Goal: Task Accomplishment & Management: Complete application form

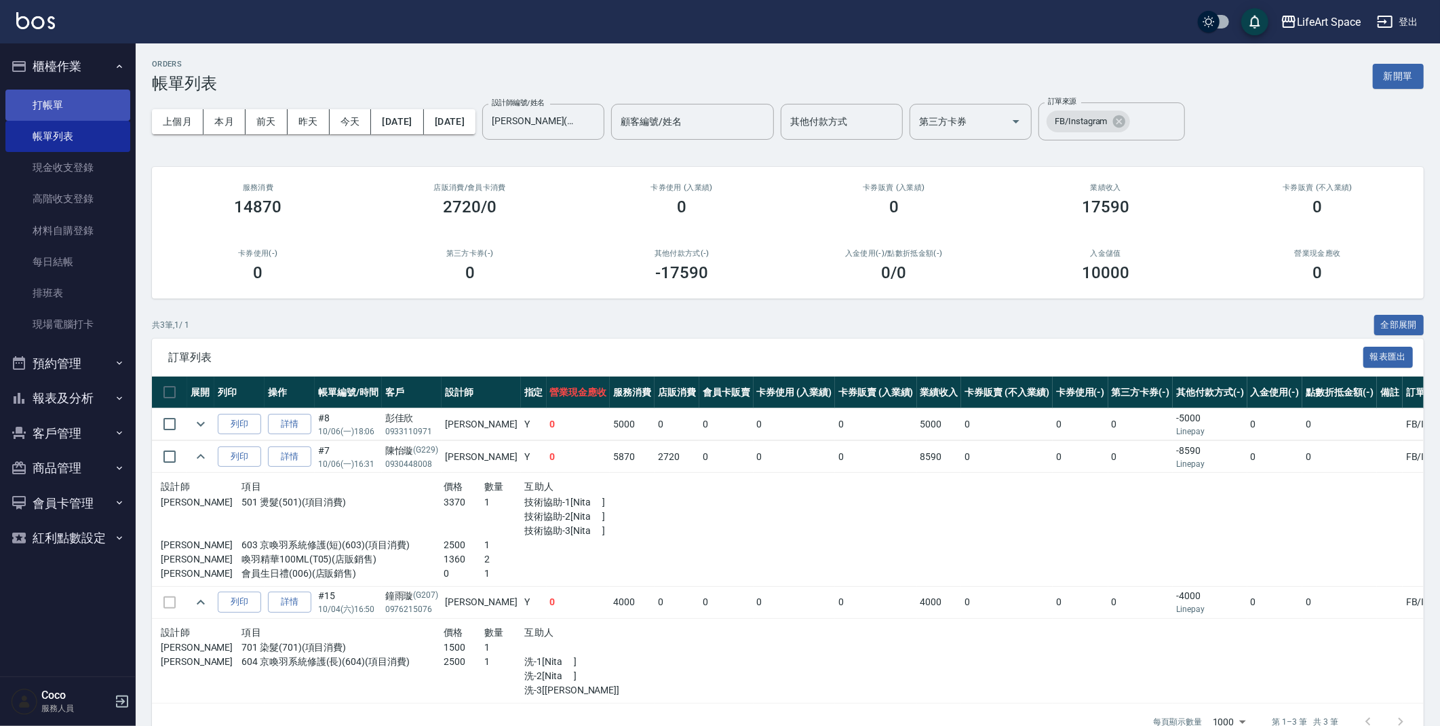
click at [57, 118] on link "打帳單" at bounding box center [67, 105] width 125 height 31
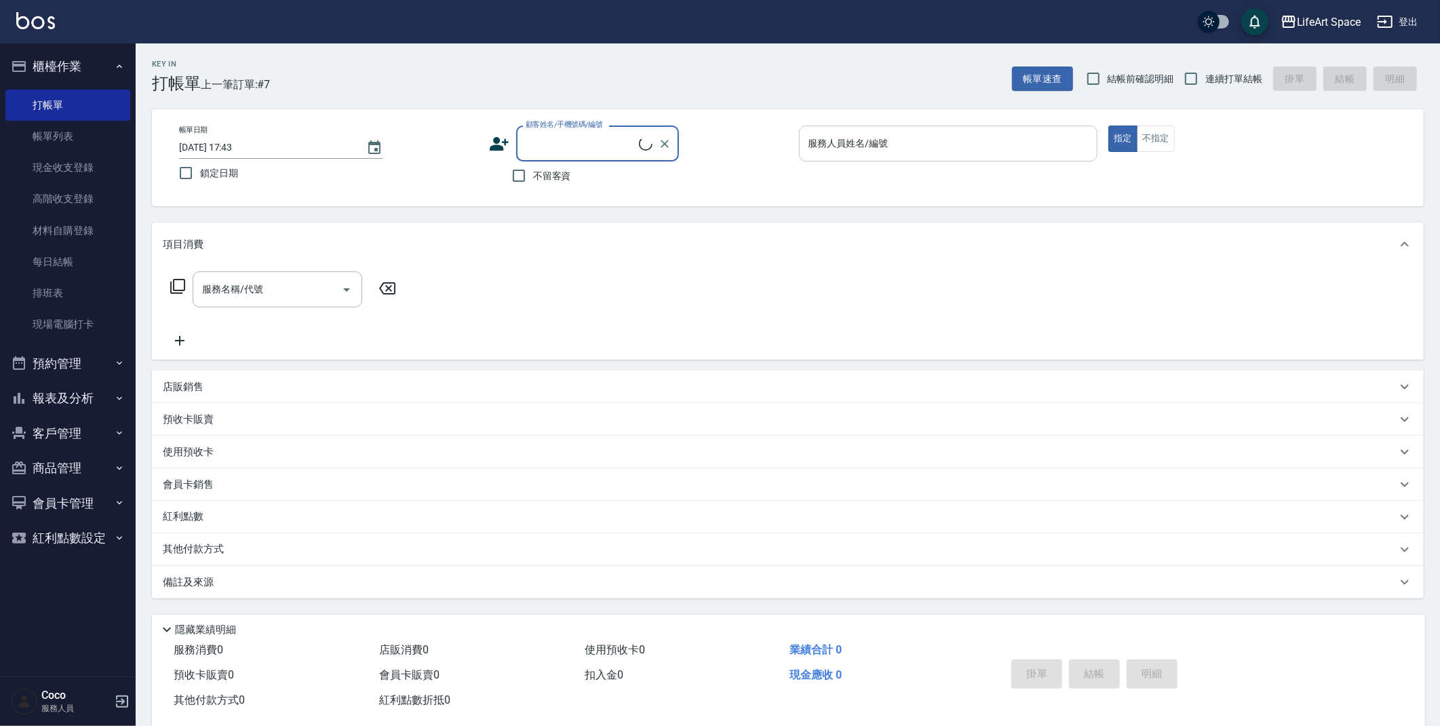
click at [946, 152] on input "服務人員姓名/編號" at bounding box center [948, 144] width 287 height 24
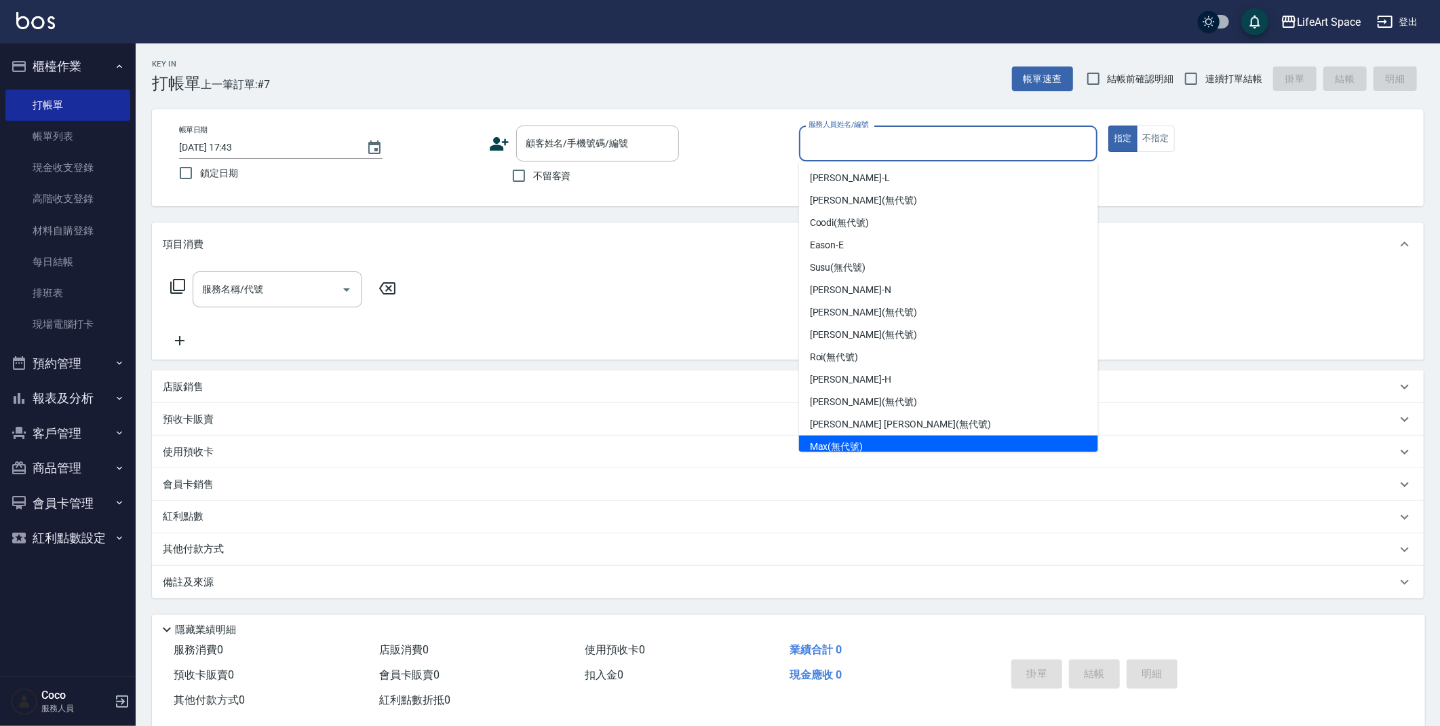
click at [859, 440] on span "[PERSON_NAME] (無代號)" at bounding box center [837, 446] width 54 height 14
type input "[PERSON_NAME](無代號)"
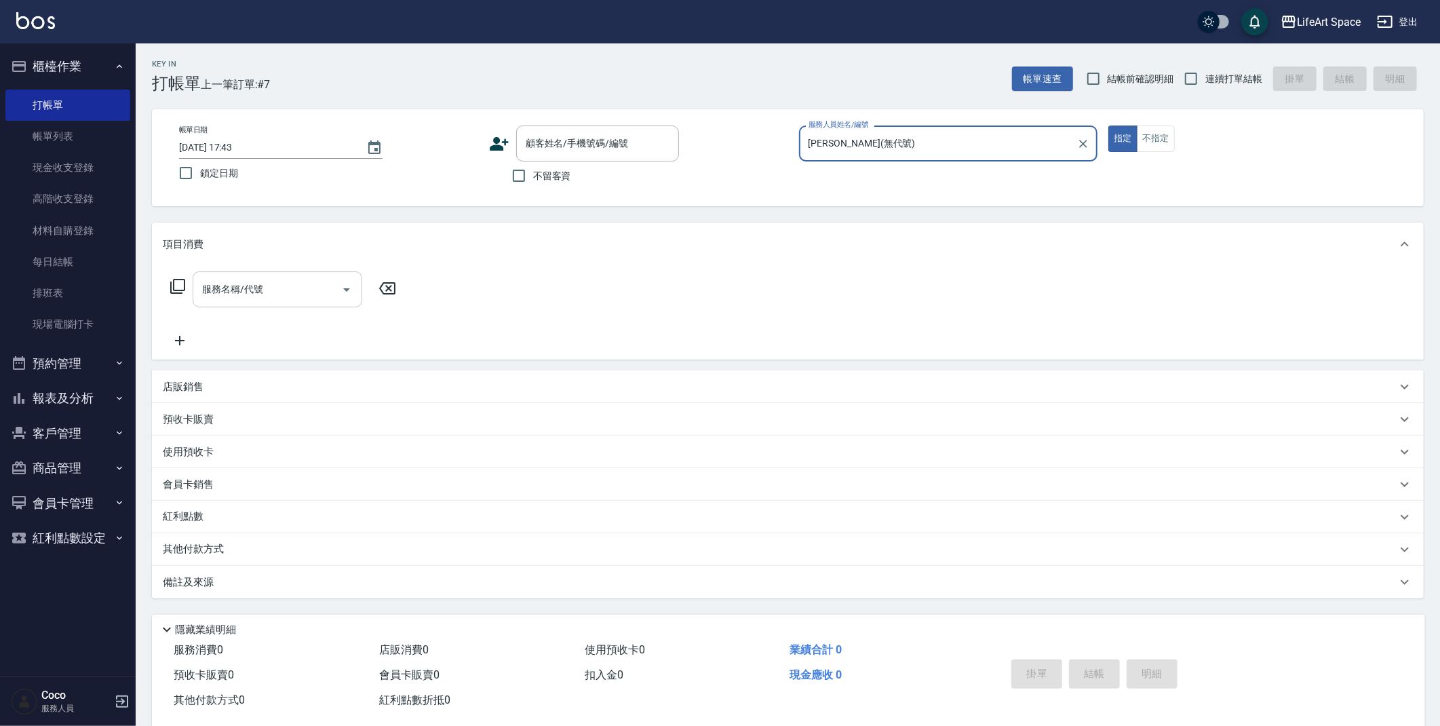
click at [284, 288] on input "服務名稱/代號" at bounding box center [267, 289] width 137 height 24
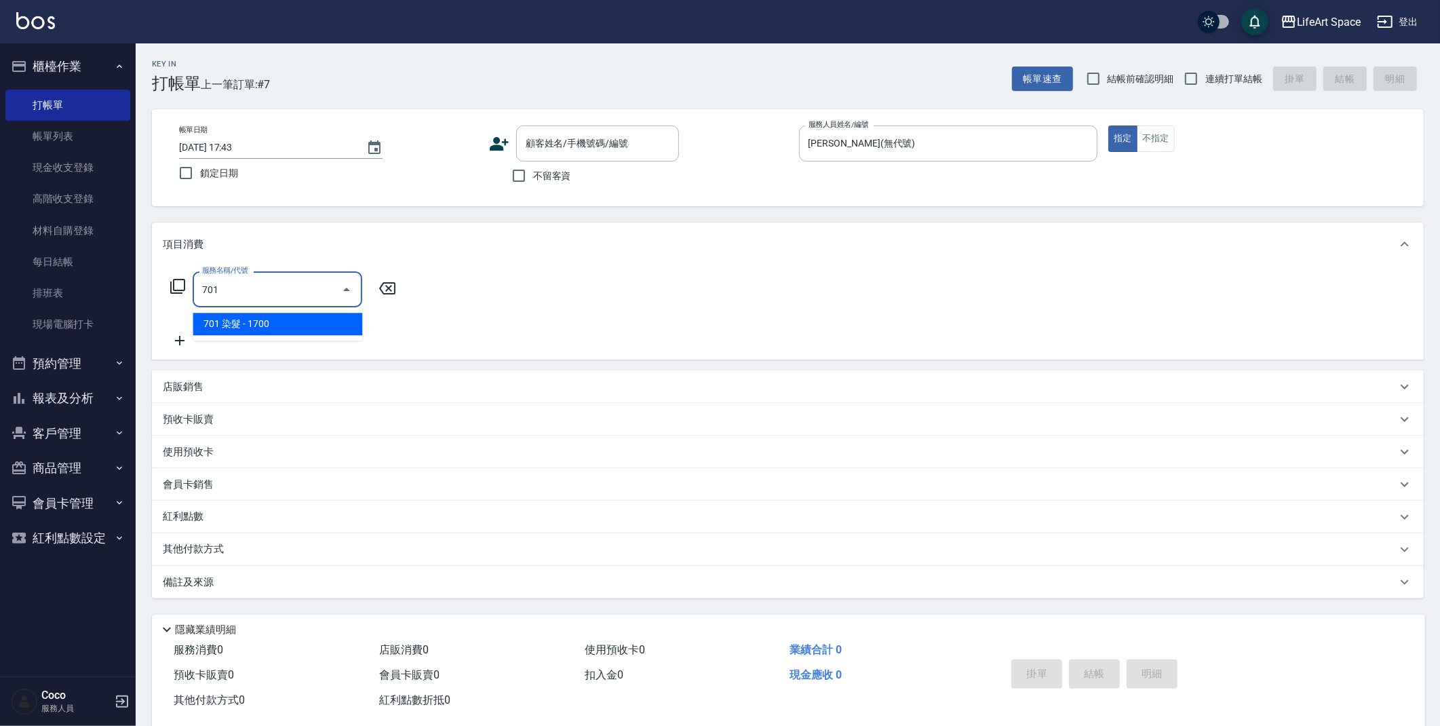
click at [264, 304] on div "701 服務名稱/代號" at bounding box center [278, 289] width 170 height 36
click at [273, 324] on span "701 染髮 - 1700" at bounding box center [278, 324] width 170 height 22
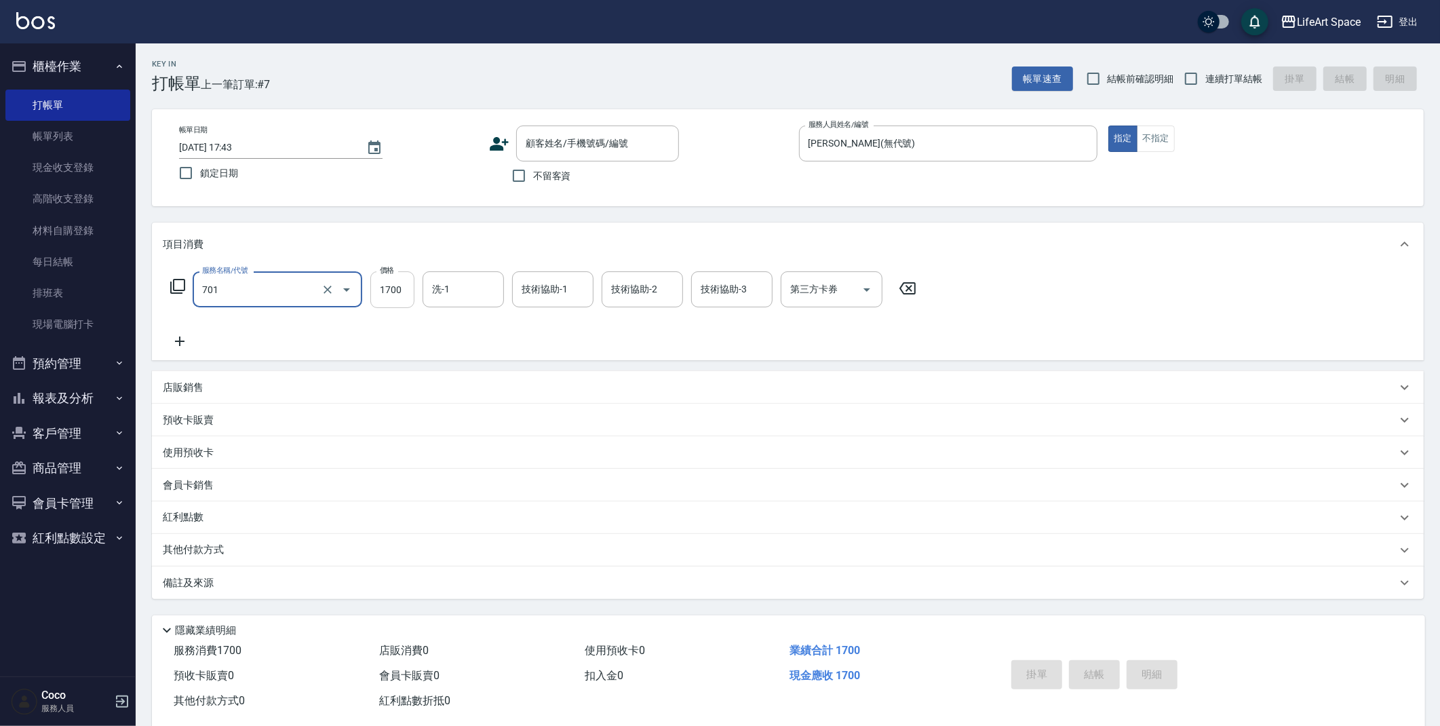
type input "701 染髮(701)"
click at [397, 296] on input "1700" at bounding box center [392, 289] width 44 height 37
type input "6800"
click at [189, 341] on icon at bounding box center [180, 341] width 34 height 16
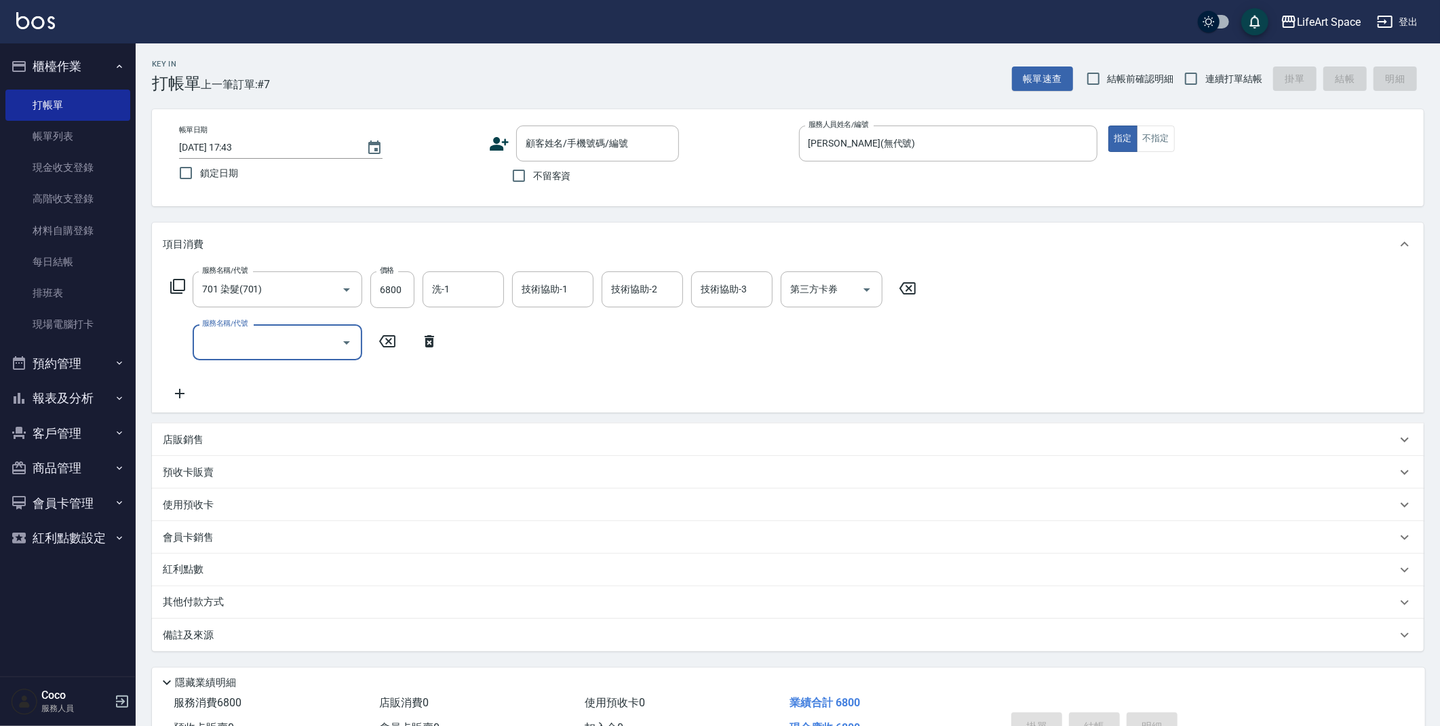
drag, startPoint x: 252, startPoint y: 329, endPoint x: 271, endPoint y: 337, distance: 20.7
click at [252, 329] on div "服務名稱/代號" at bounding box center [278, 342] width 170 height 36
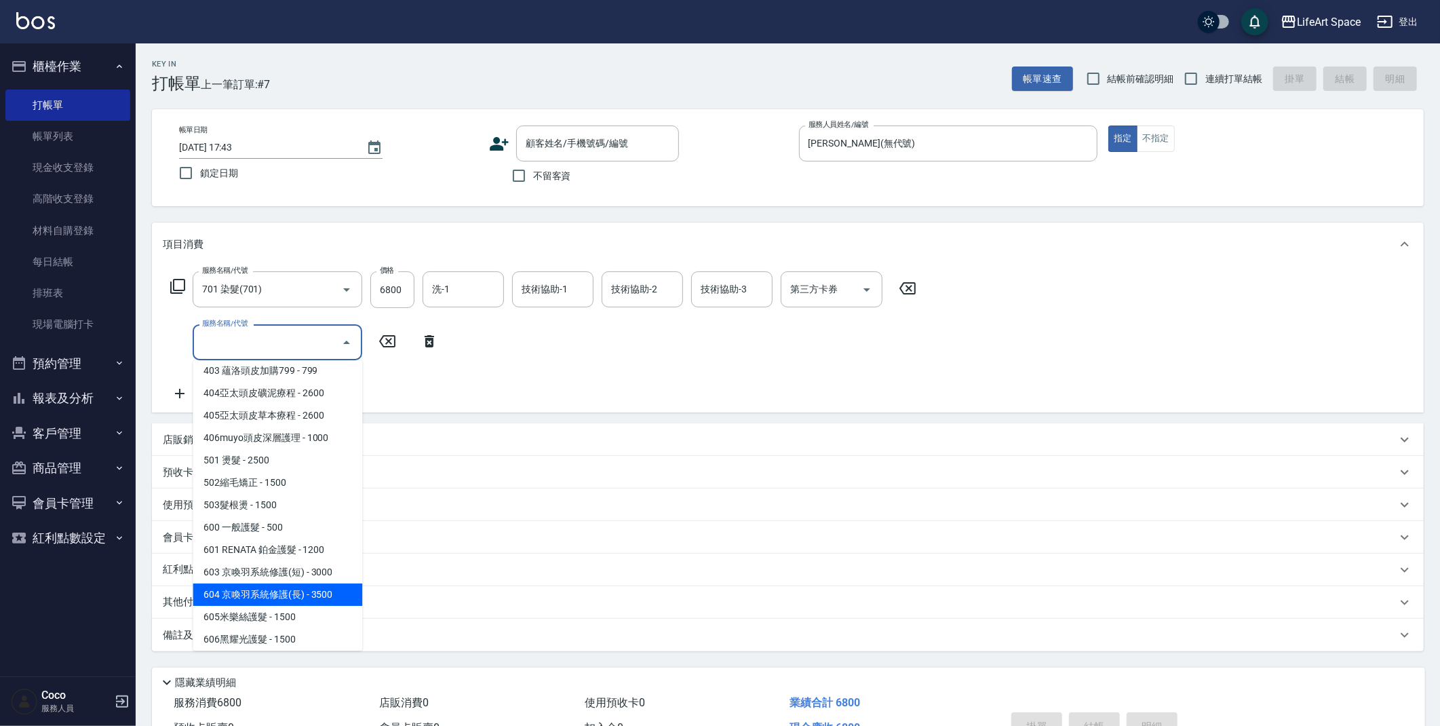
scroll to position [212, 0]
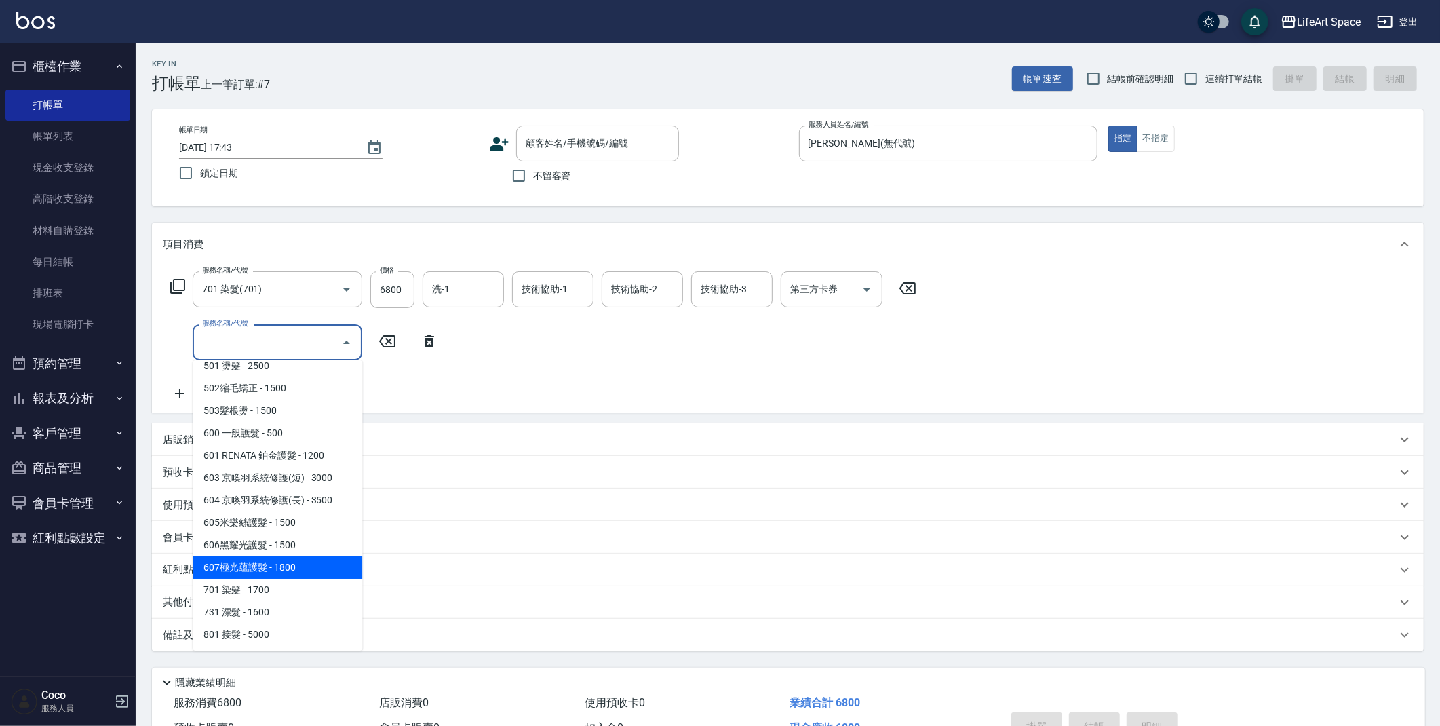
click at [300, 566] on span "607極光蘊護髮 - 1800" at bounding box center [278, 567] width 170 height 22
type input "607極光蘊護髮(607)"
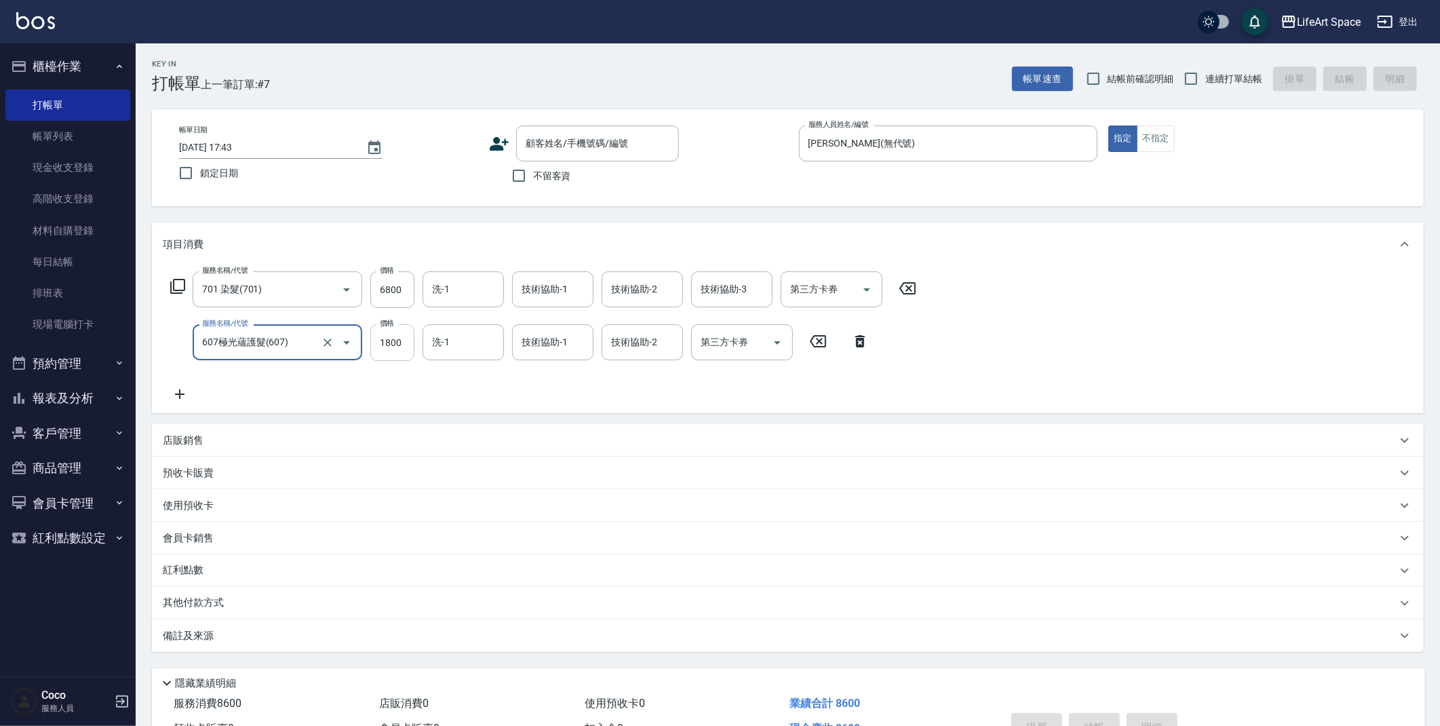
click at [399, 345] on input "1800" at bounding box center [392, 342] width 44 height 37
type input "2200"
click at [553, 298] on input "技術協助-1" at bounding box center [552, 289] width 69 height 24
click at [565, 343] on span "Nita (無代號)" at bounding box center [548, 346] width 53 height 14
type input "Nita (無代號)"
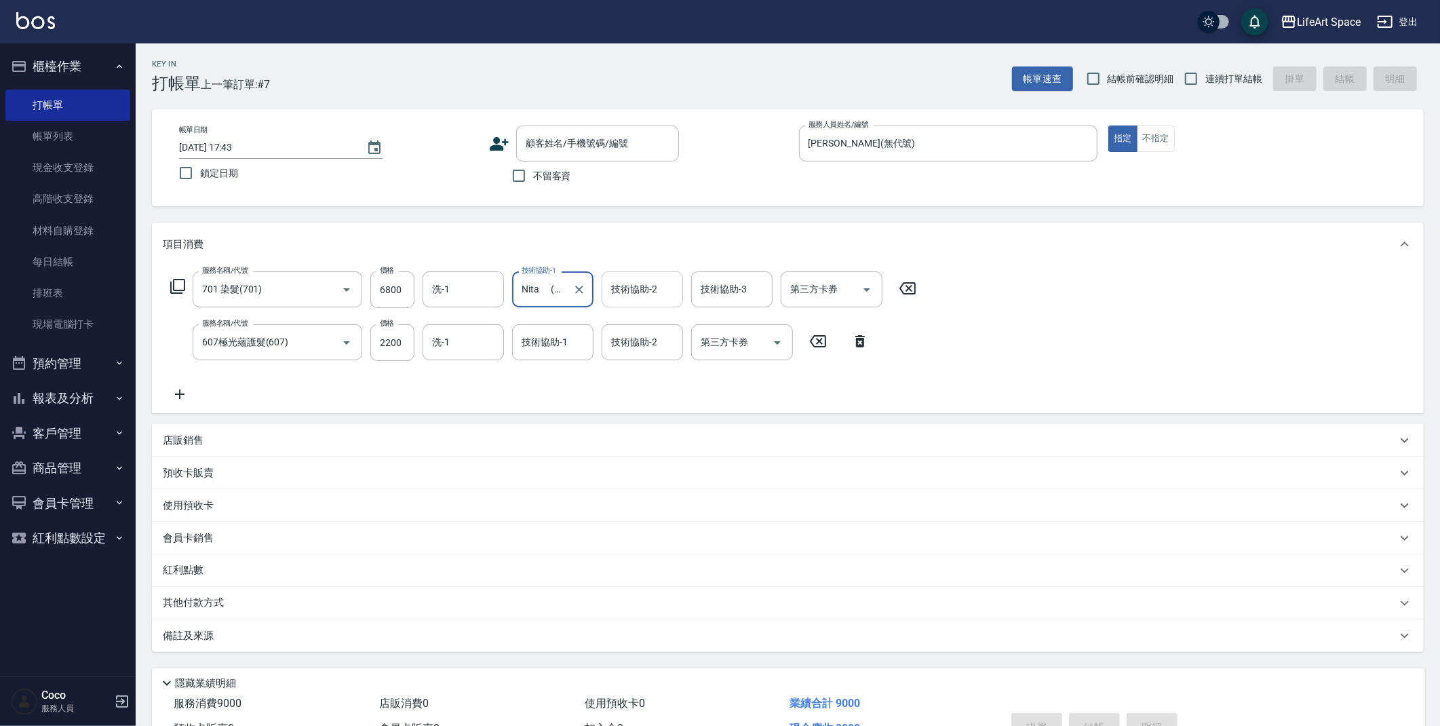
click at [660, 288] on input "技術協助-2" at bounding box center [642, 289] width 69 height 24
click at [649, 342] on span "Nita (無代號)" at bounding box center [638, 346] width 53 height 14
type input "Nita (無代號)"
click at [730, 290] on div "技術協助-3 技術協助-3" at bounding box center [731, 289] width 81 height 36
click at [722, 337] on div "Nita (無代號)" at bounding box center [731, 346] width 81 height 22
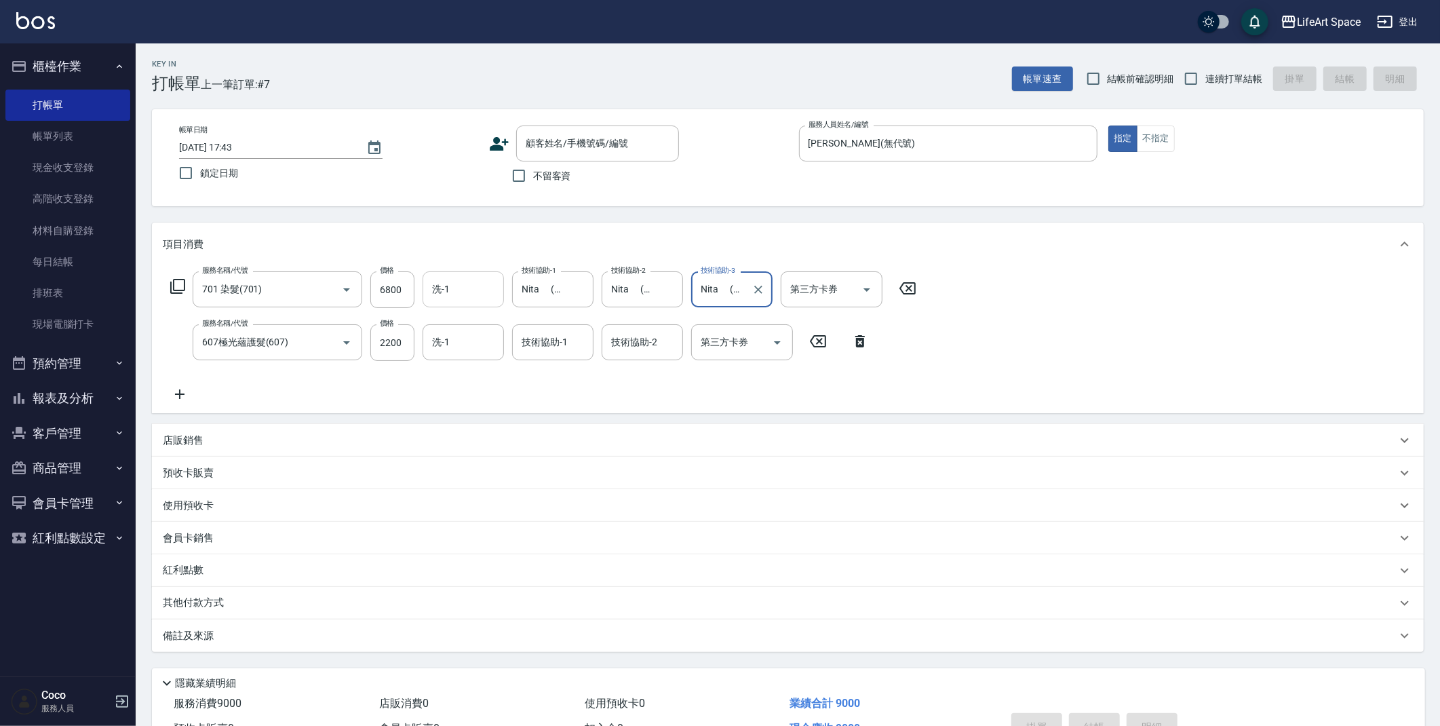
type input "Nita (無代號)"
click at [479, 296] on input "洗-1" at bounding box center [463, 289] width 69 height 24
click at [460, 353] on div "Nita (無代號)" at bounding box center [462, 346] width 81 height 22
type input "Nita (無代號)"
click at [556, 336] on div "技術協助-1 技術協助-1" at bounding box center [552, 342] width 81 height 36
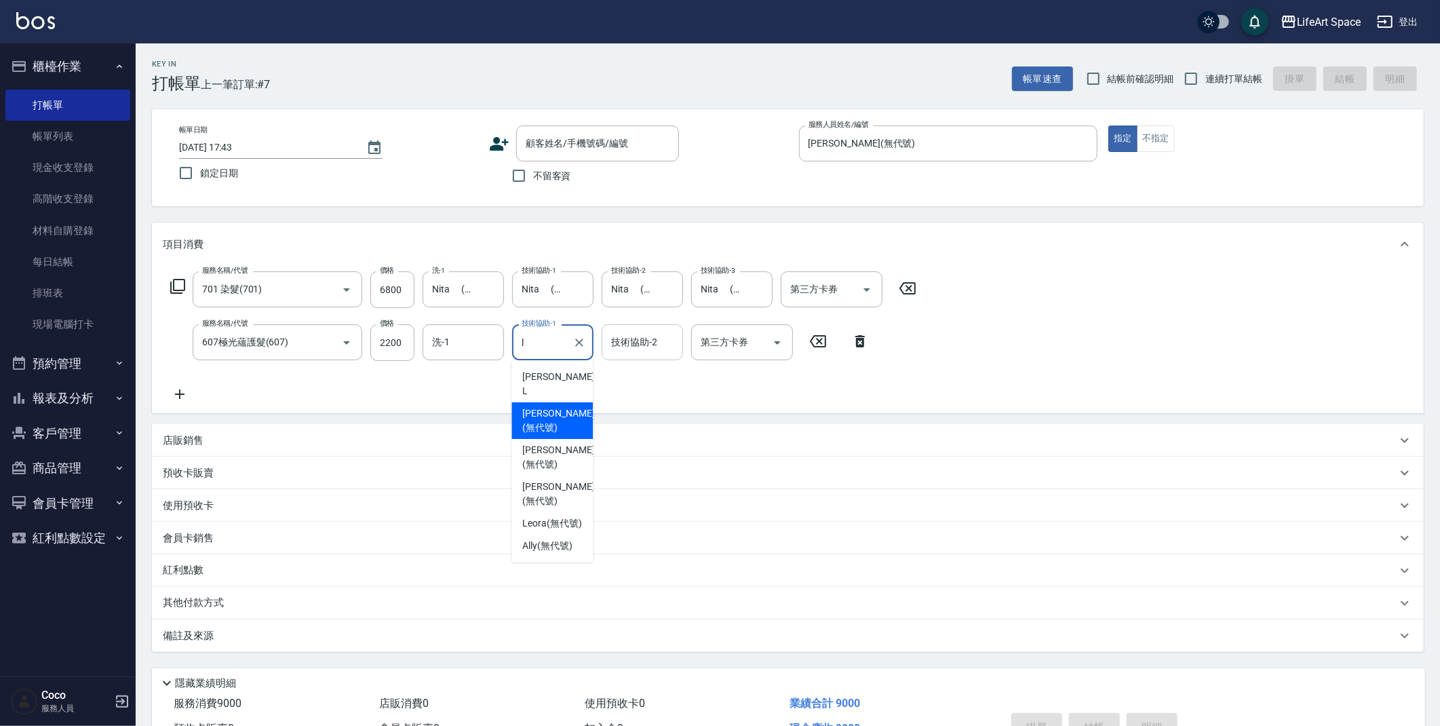
drag, startPoint x: 549, startPoint y: 391, endPoint x: 659, endPoint y: 350, distance: 117.8
click at [549, 402] on div "[PERSON_NAME] (無代號)" at bounding box center [551, 420] width 81 height 37
type input "[PERSON_NAME](無代號)"
click at [656, 348] on input "技術協助-2" at bounding box center [642, 342] width 69 height 24
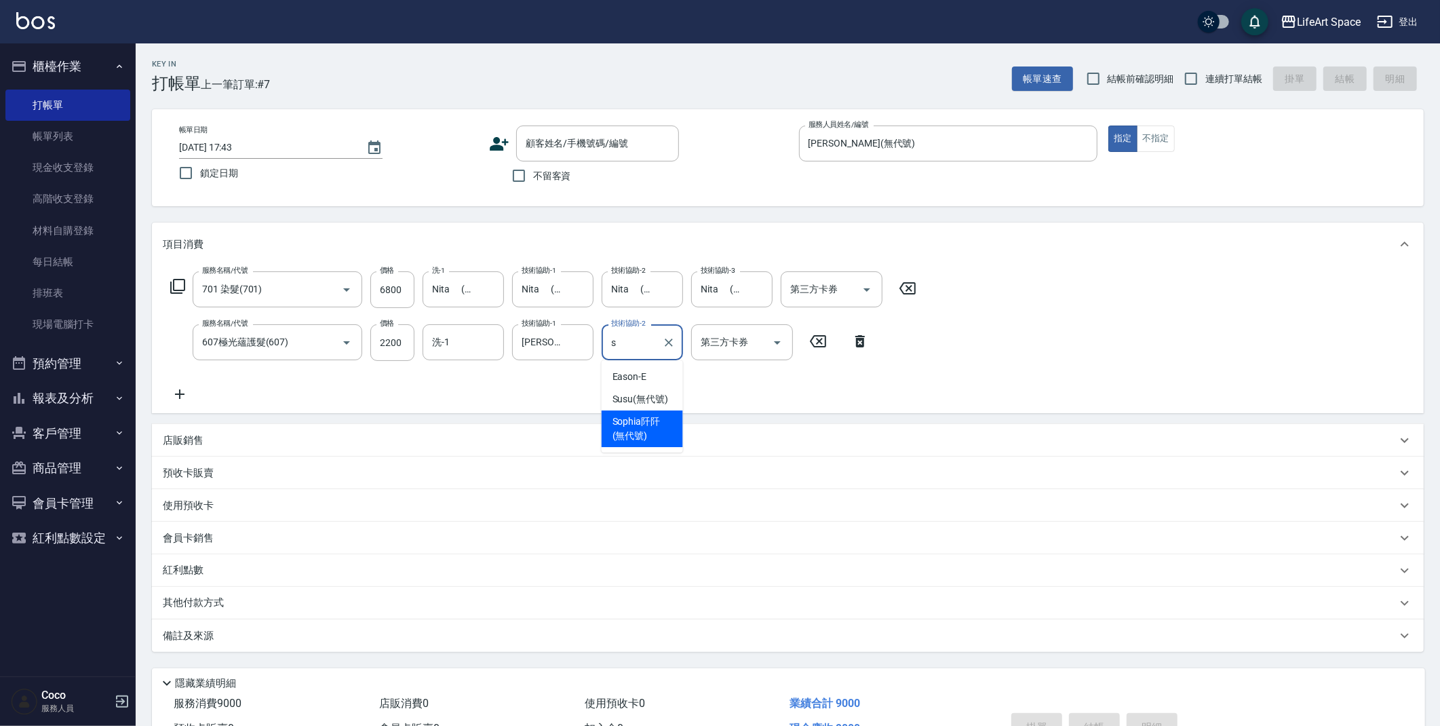
click at [646, 431] on span "[PERSON_NAME]阡 (無代號)" at bounding box center [642, 428] width 60 height 28
click at [500, 347] on div "洗-1" at bounding box center [462, 342] width 81 height 36
type input "[PERSON_NAME]阡(無代號)"
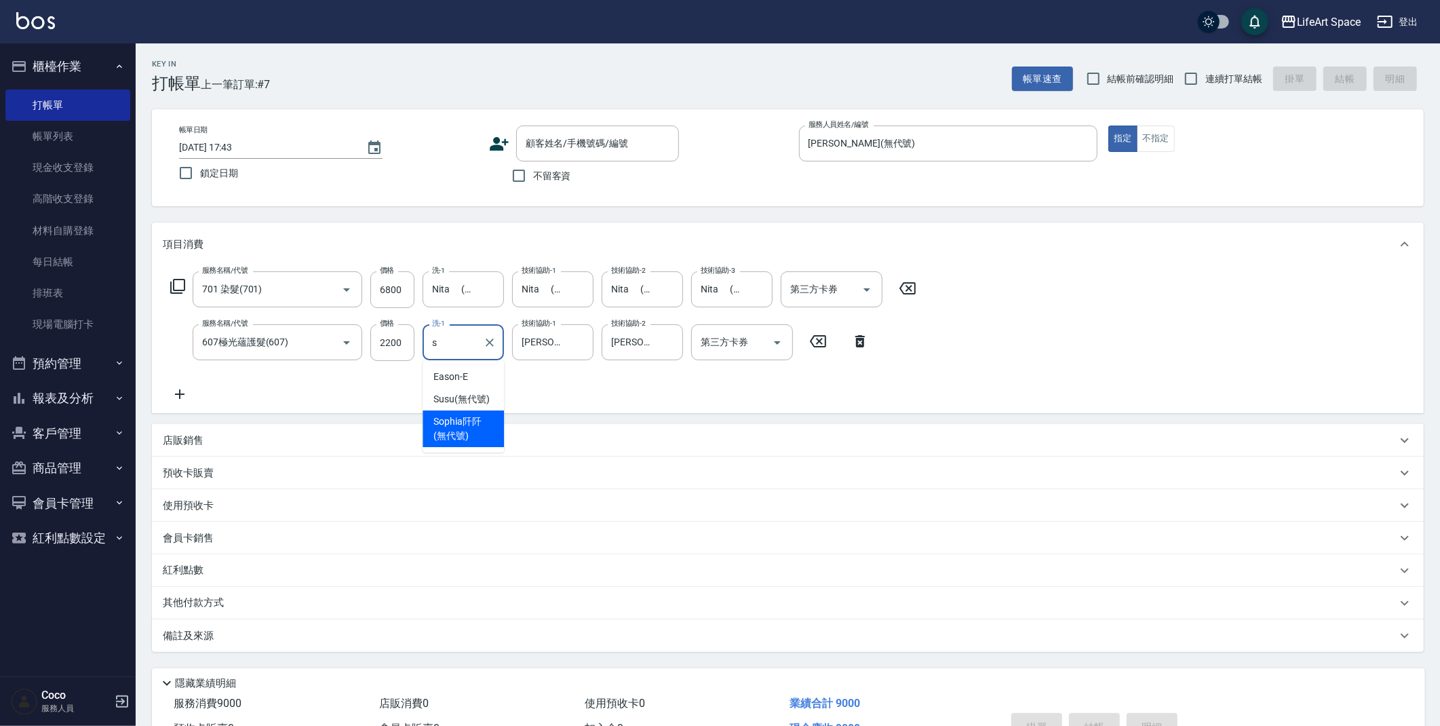
click at [479, 419] on span "[PERSON_NAME]阡 (無代號)" at bounding box center [463, 428] width 60 height 28
type input "[PERSON_NAME]阡(無代號)"
click at [394, 636] on div "備註及來源" at bounding box center [779, 636] width 1233 height 14
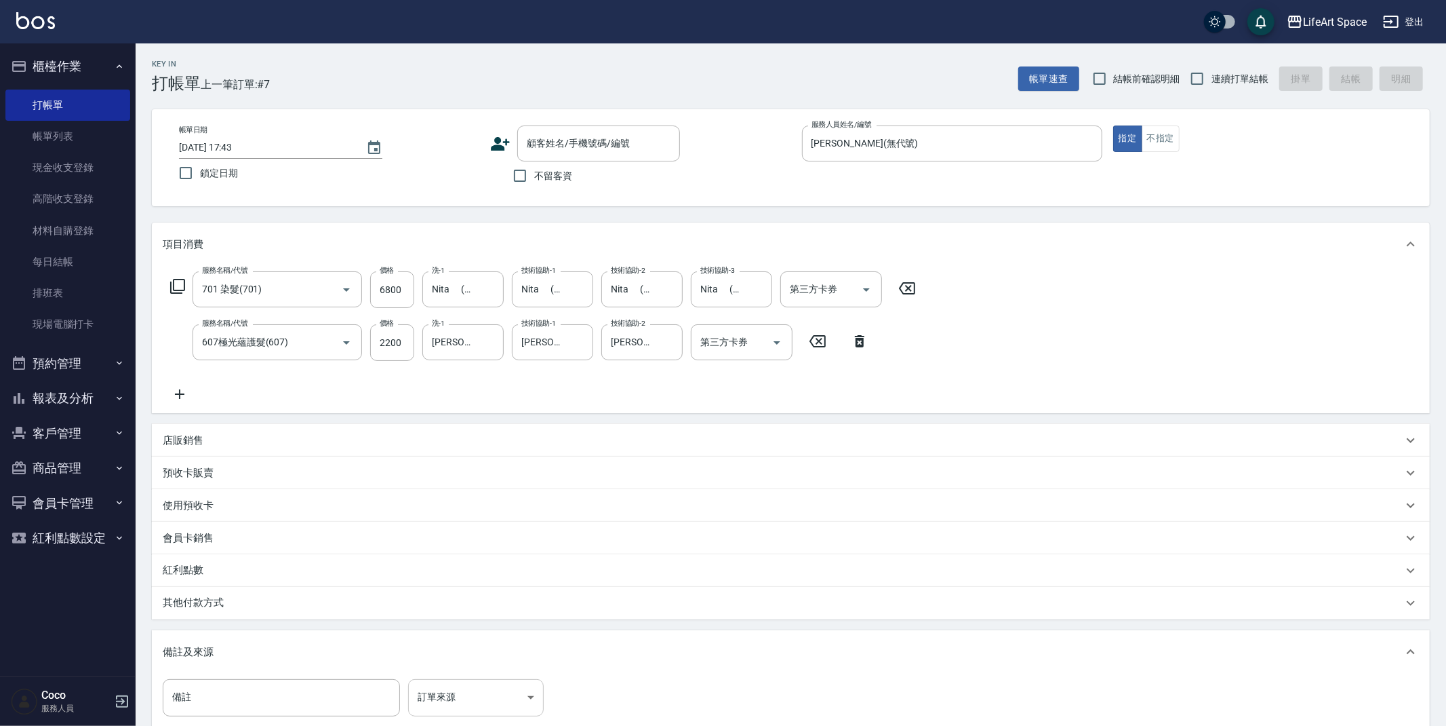
click at [515, 685] on body "LifeArt Space 登出 櫃檯作業 打帳單 帳單列表 現金收支登錄 高階收支登錄 材料自購登錄 每日結帳 排班表 現場電腦打卡 預約管理 預約管理 單…" at bounding box center [723, 445] width 1446 height 890
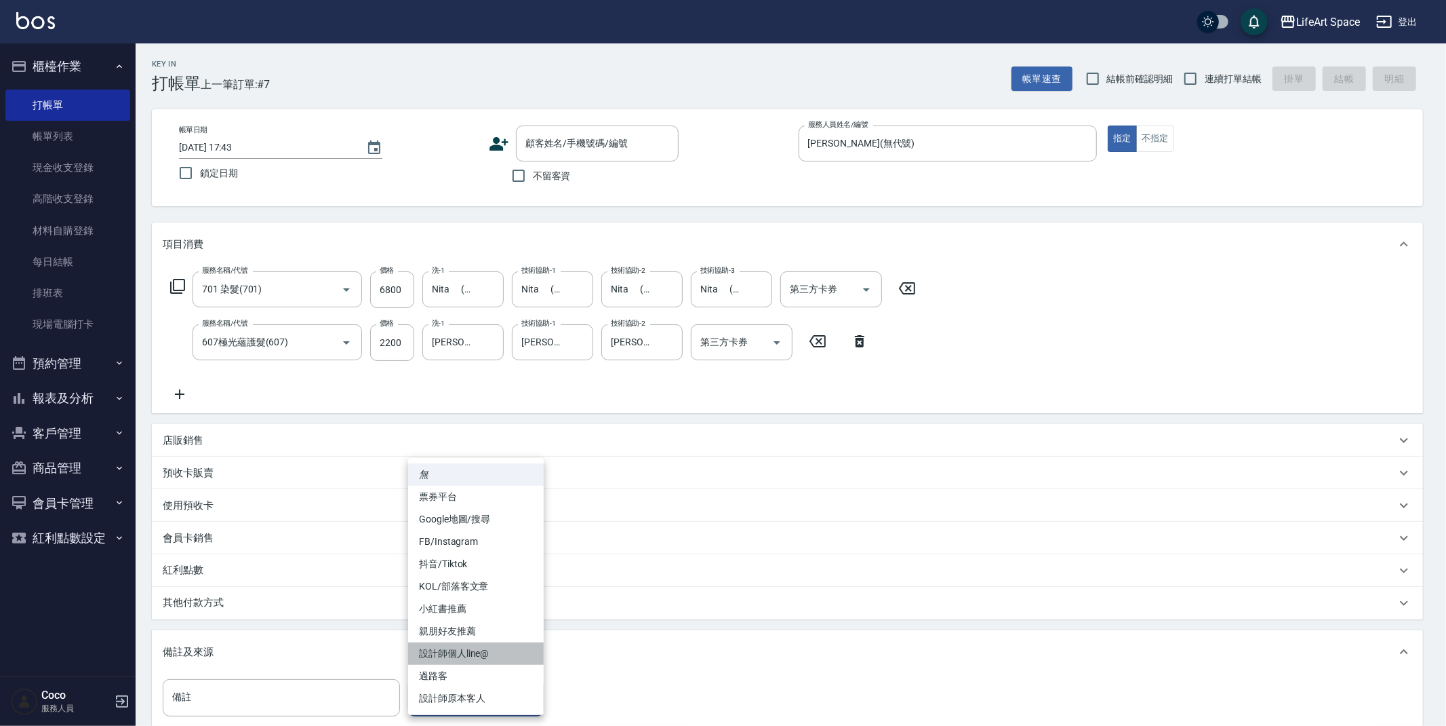
click at [508, 655] on li "設計師個人line@" at bounding box center [476, 653] width 136 height 22
type input "設計師個人line@"
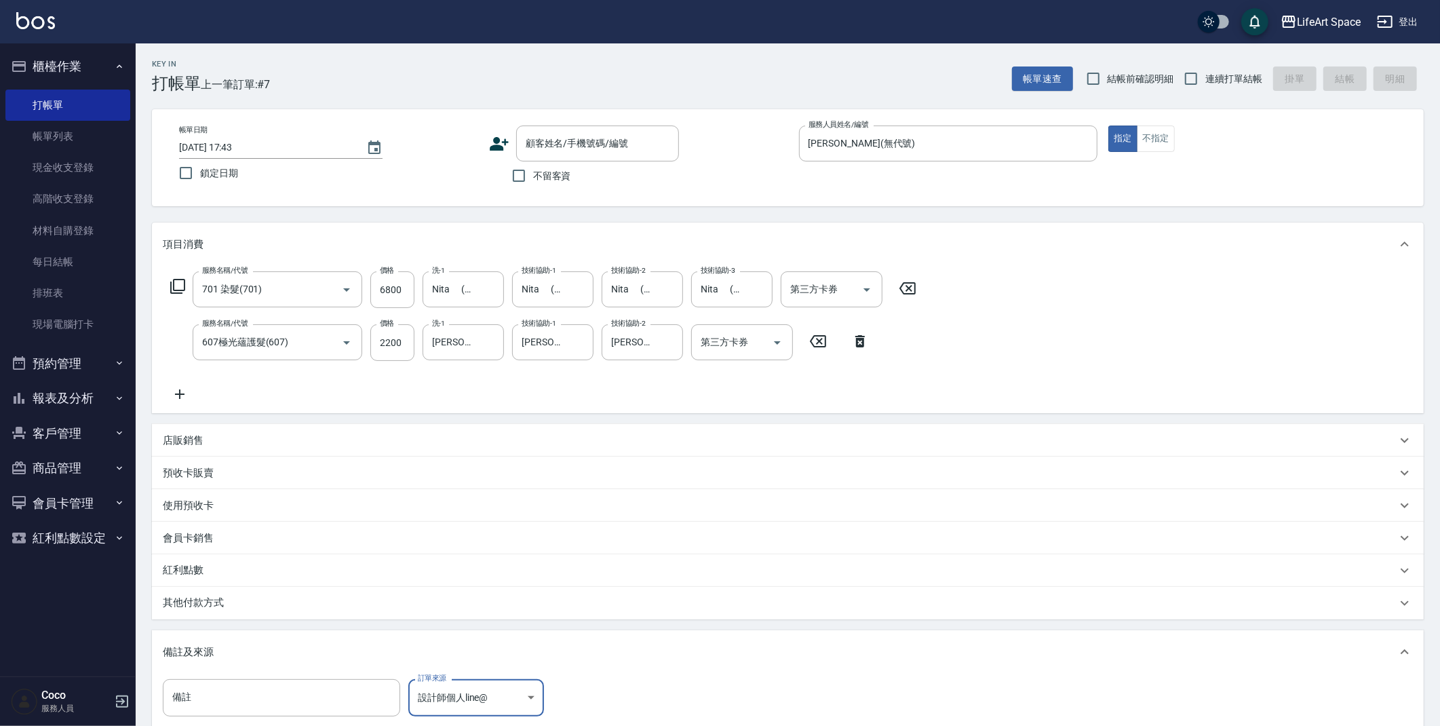
click at [389, 610] on div "其他付款方式" at bounding box center [779, 602] width 1233 height 15
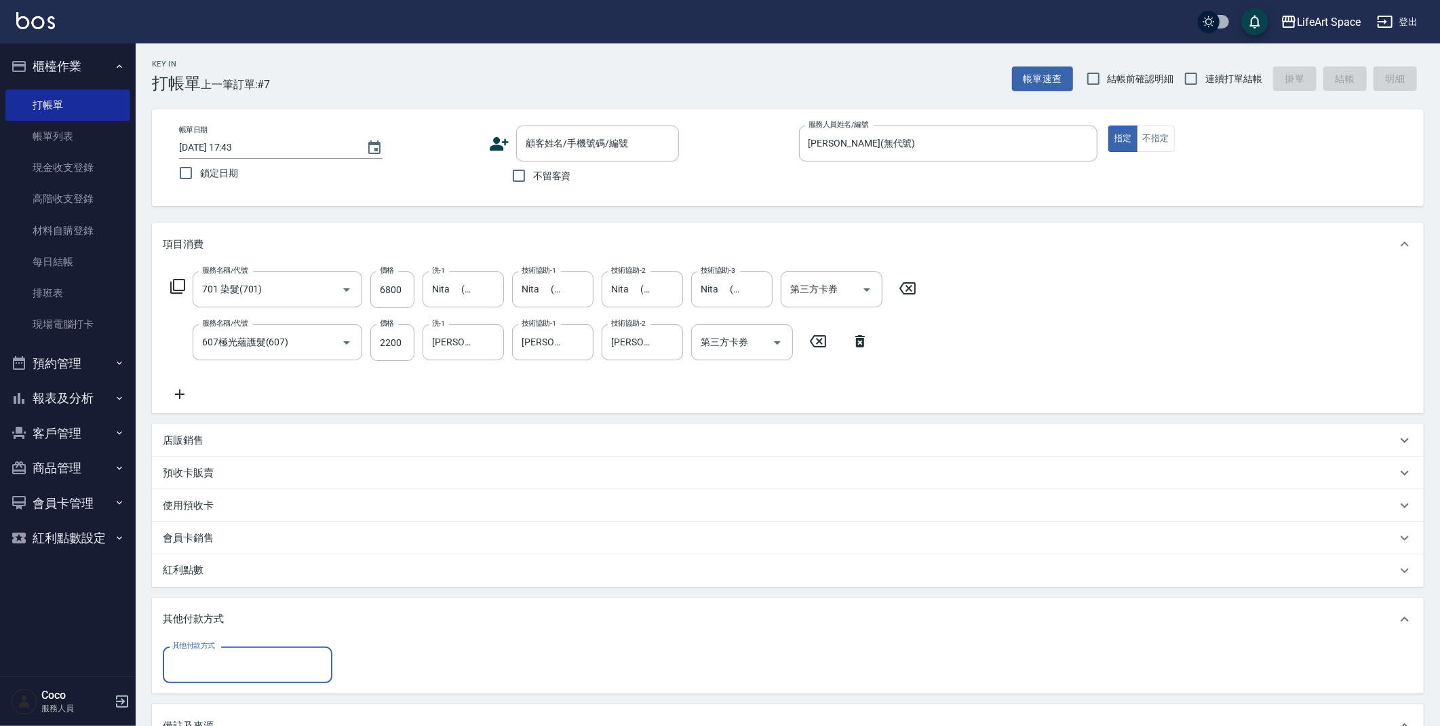
scroll to position [0, 0]
click at [272, 660] on input "其他付款方式" at bounding box center [247, 664] width 157 height 24
click at [246, 611] on span "信用卡" at bounding box center [248, 607] width 170 height 22
type input "信用卡"
type input "9000"
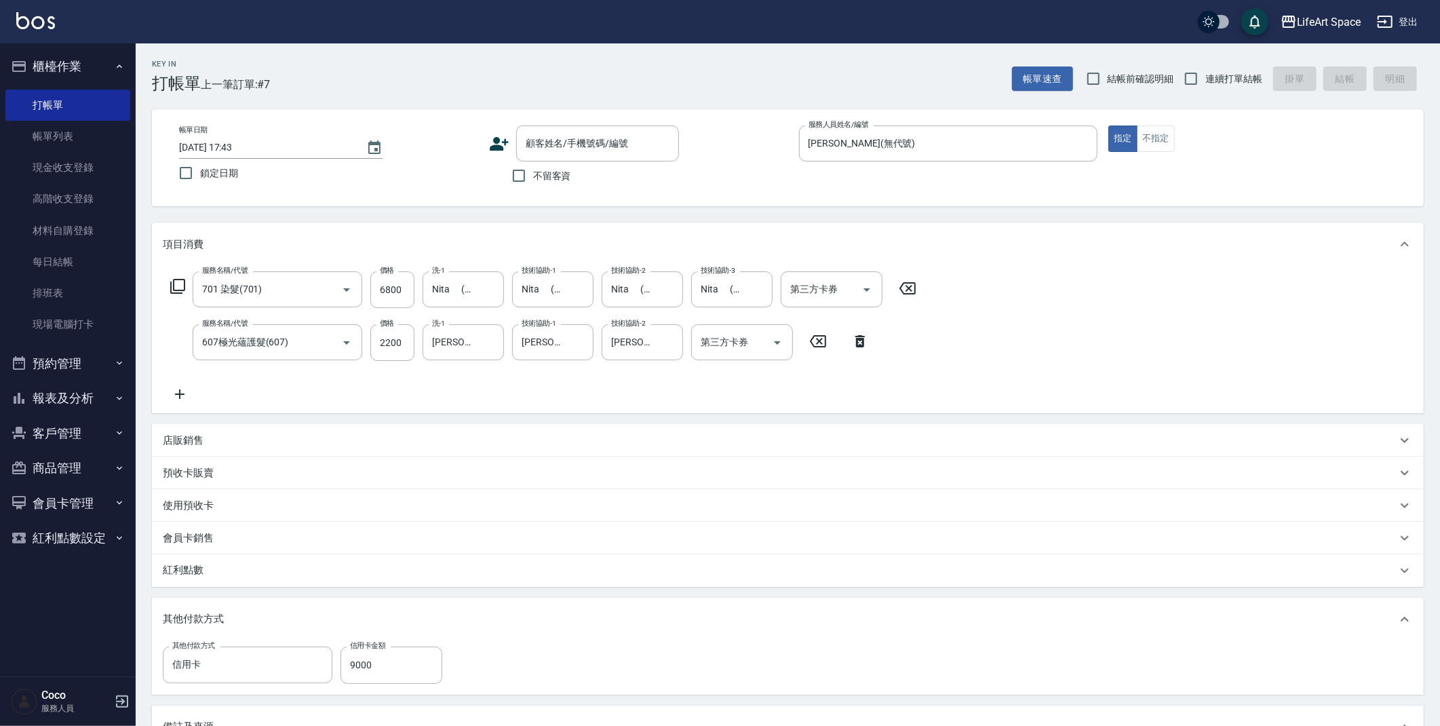
click at [544, 182] on label "不留客資" at bounding box center [537, 175] width 66 height 28
click at [533, 182] on input "不留客資" at bounding box center [518, 175] width 28 height 28
checkbox input "true"
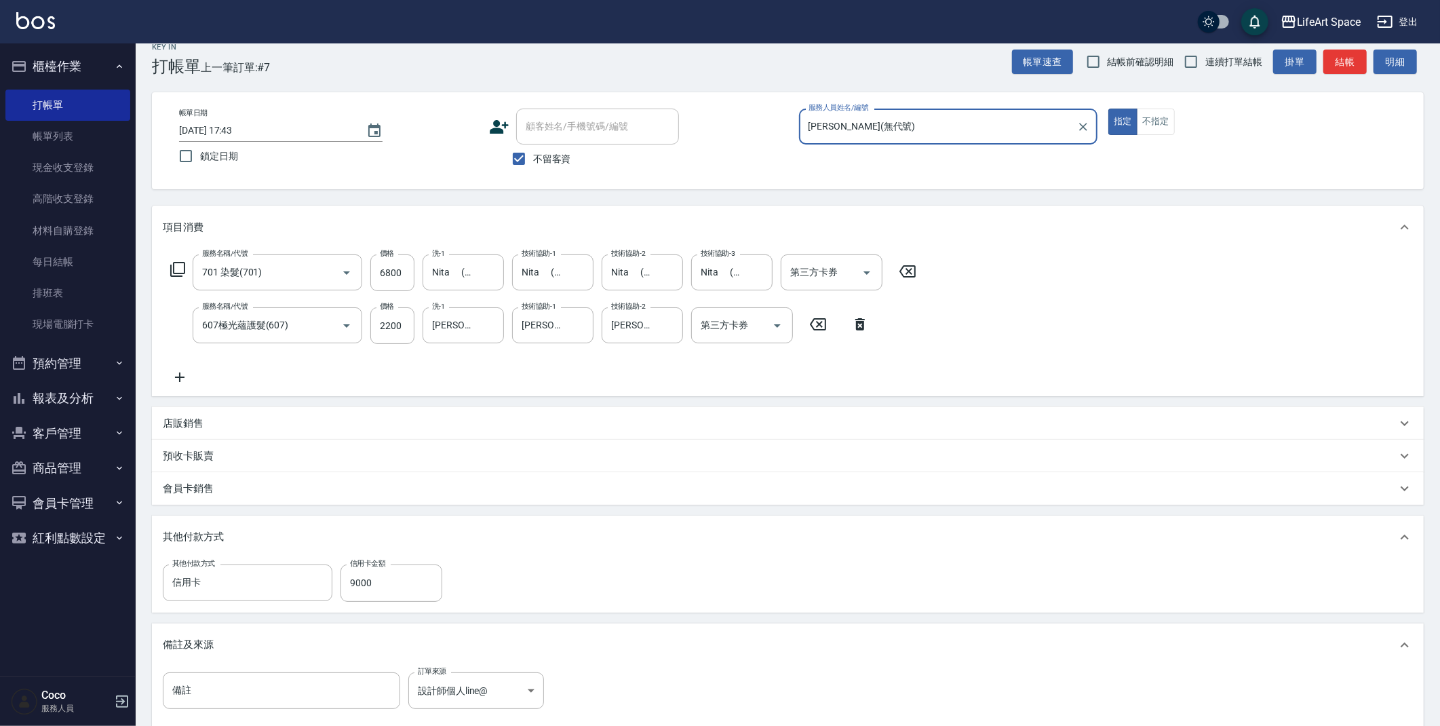
scroll to position [178, 0]
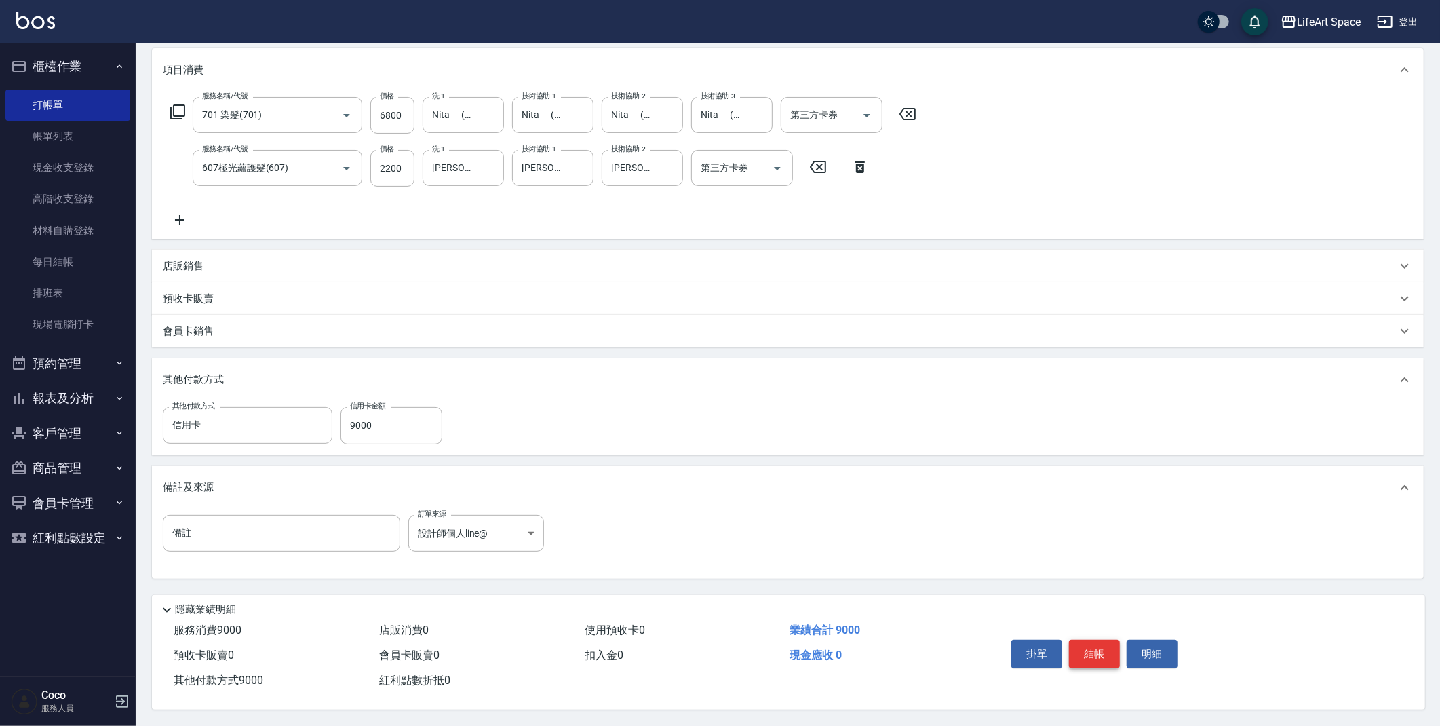
click at [1085, 656] on button "結帳" at bounding box center [1094, 653] width 51 height 28
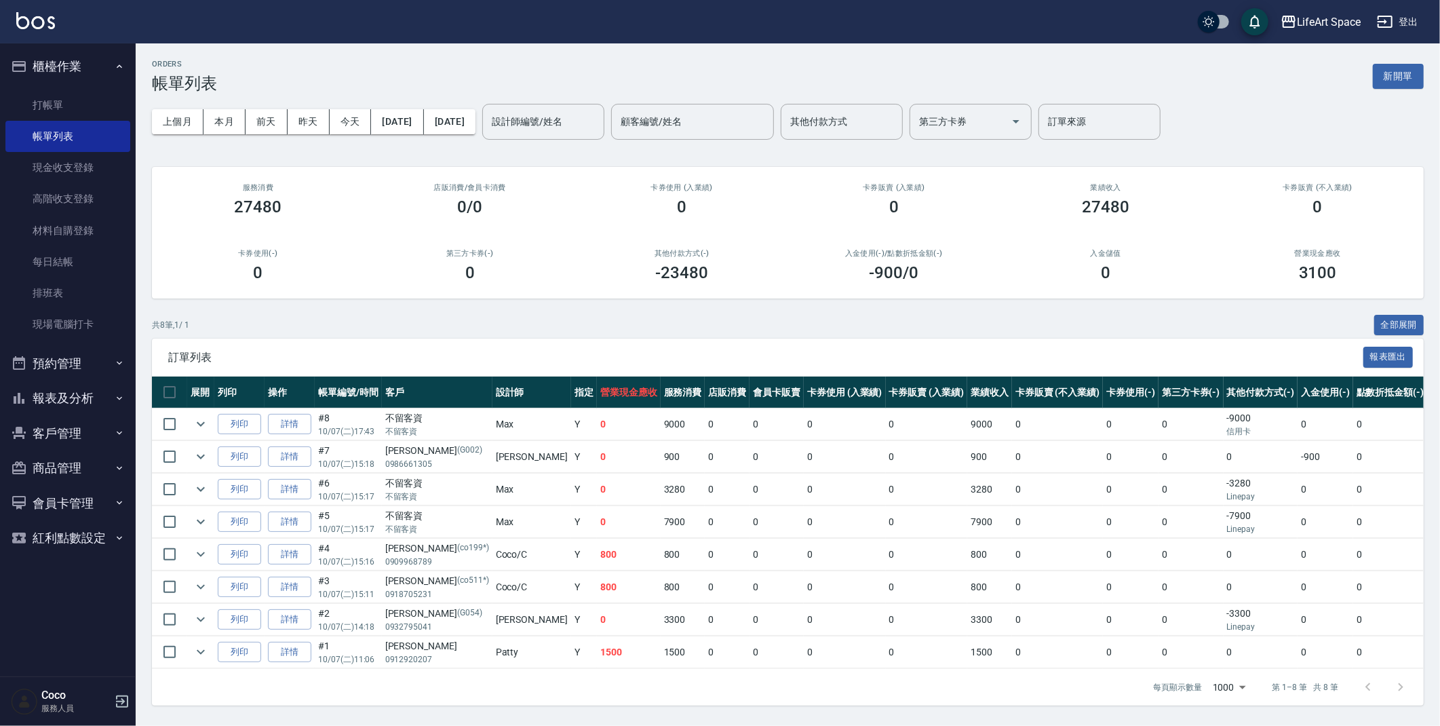
click at [1414, 76] on button "新開單" at bounding box center [1397, 76] width 51 height 25
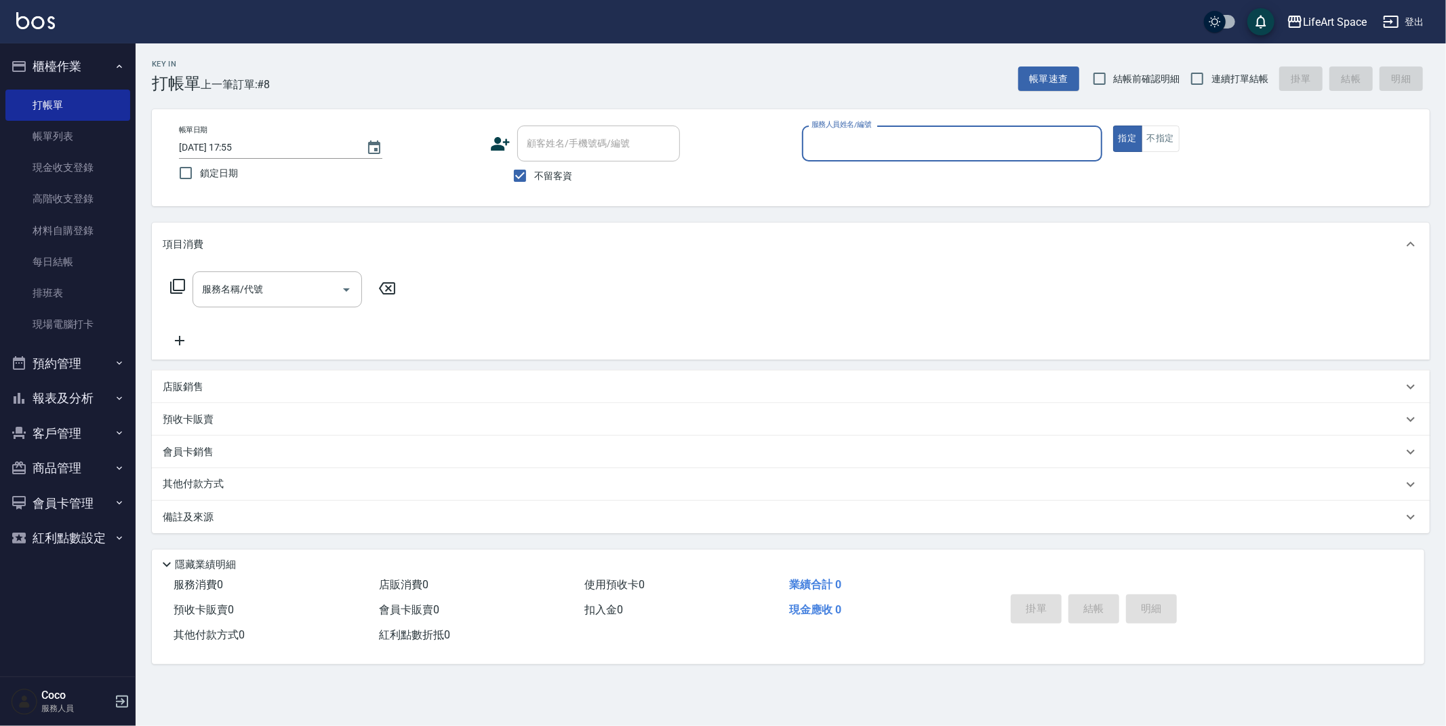
click at [1039, 137] on input "服務人員姓名/編號" at bounding box center [952, 144] width 288 height 24
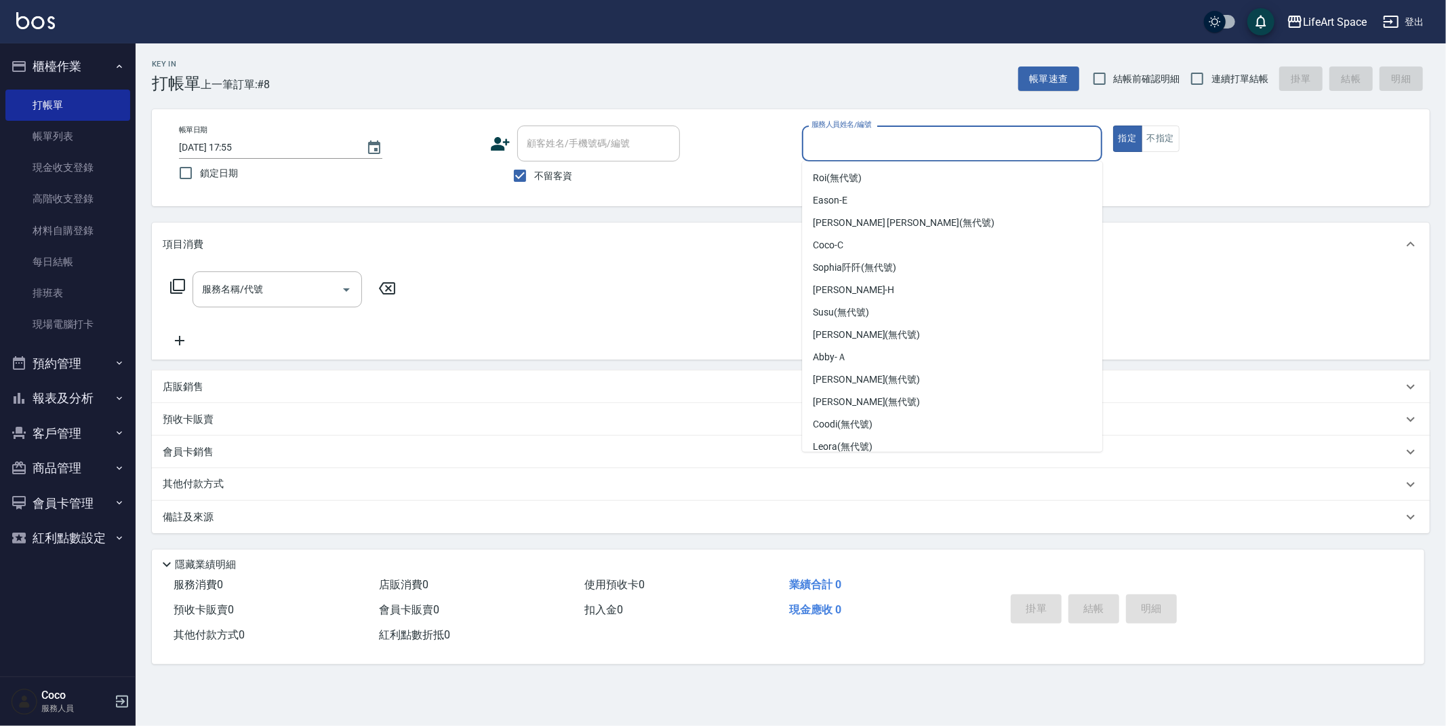
scroll to position [235, 0]
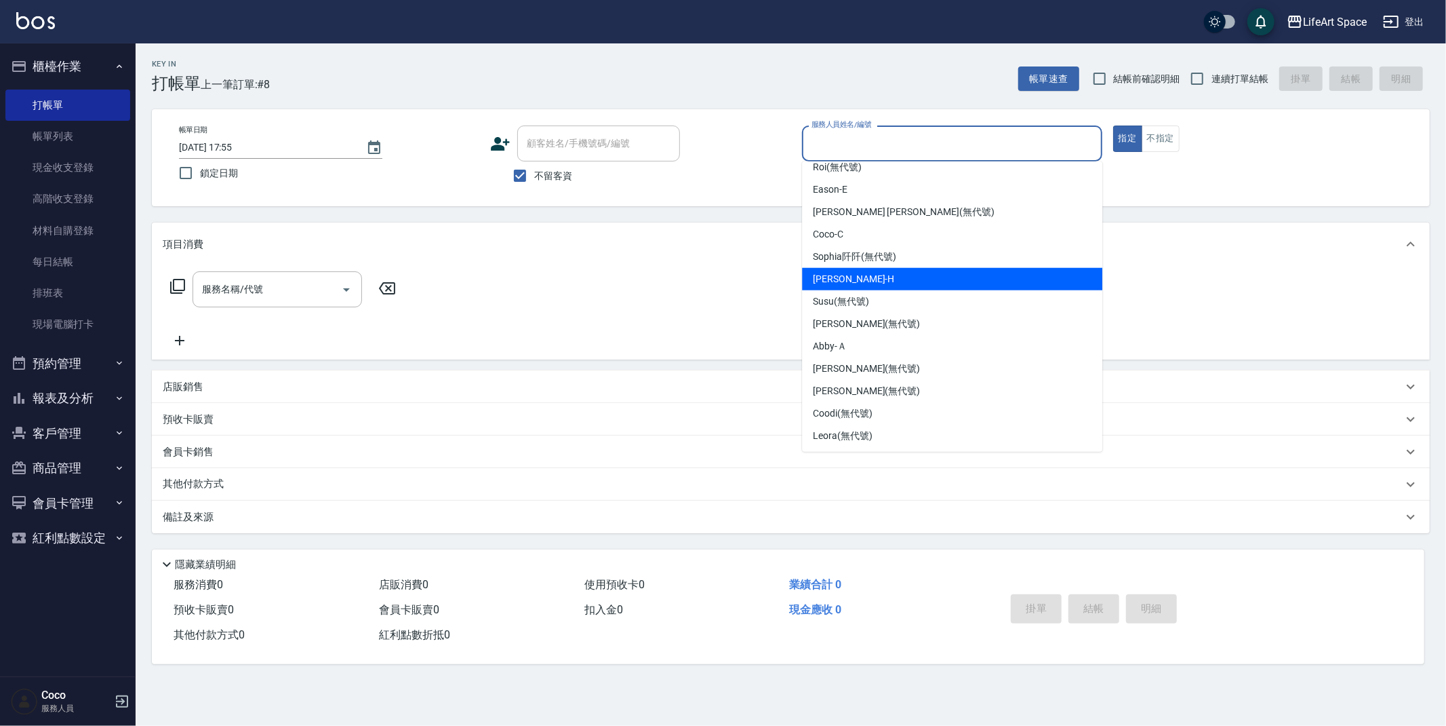
click at [880, 279] on div "[PERSON_NAME]" at bounding box center [952, 279] width 300 height 22
type input "[PERSON_NAME]"
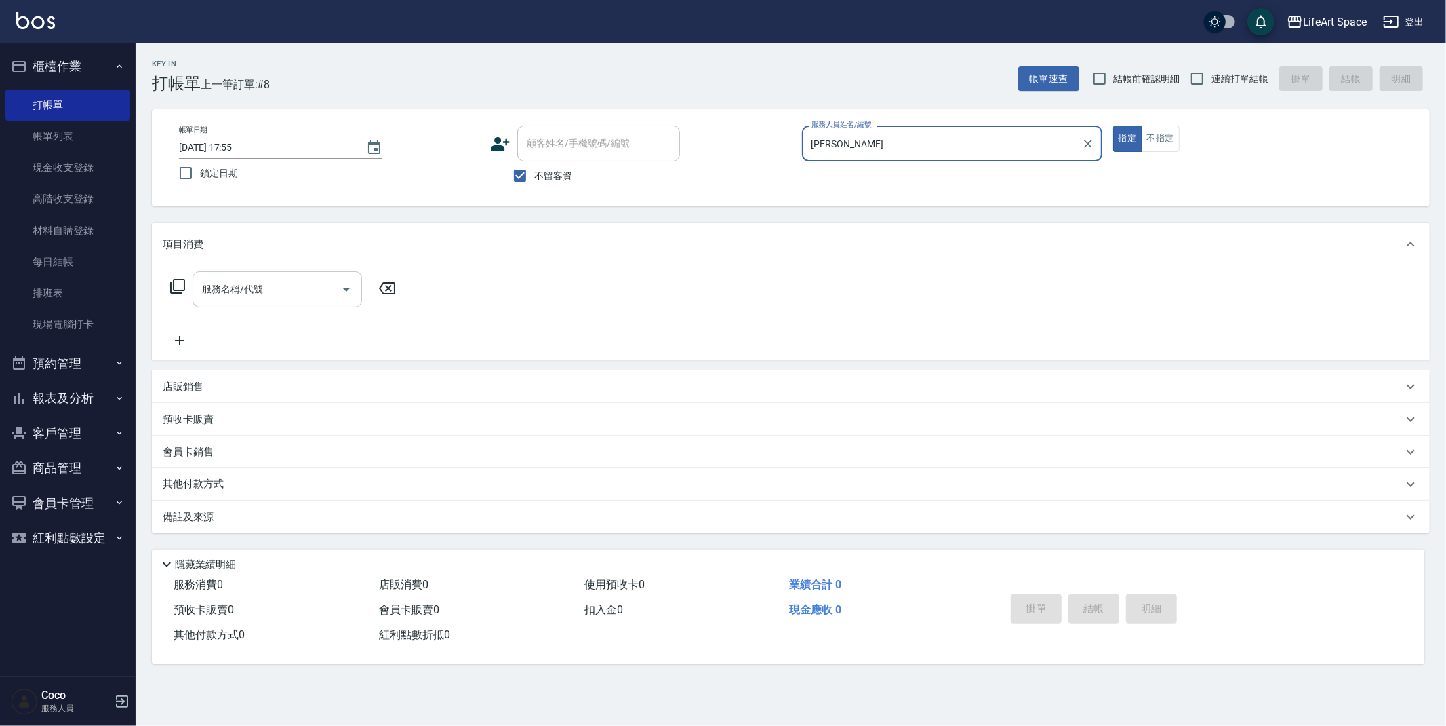
click at [309, 285] on input "服務名稱/代號" at bounding box center [267, 289] width 137 height 24
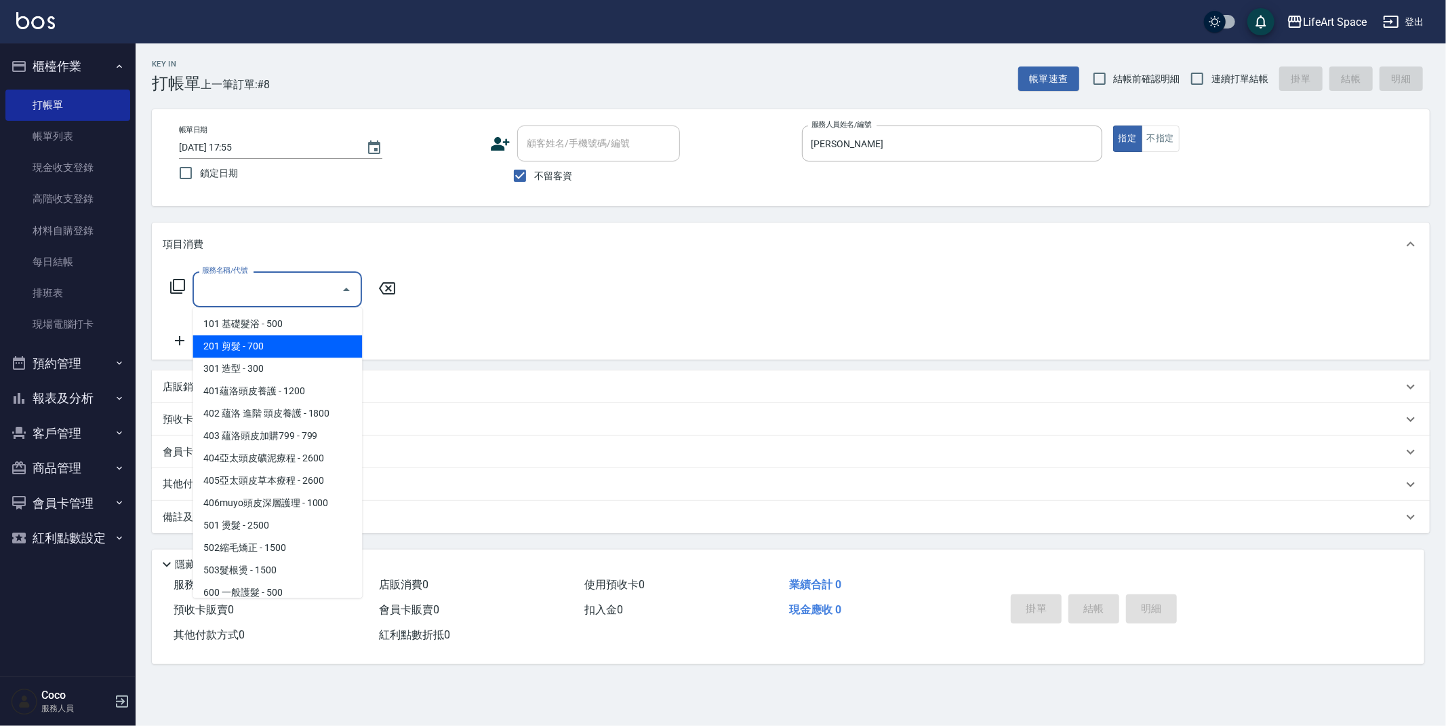
click at [281, 352] on span "201 剪髮 - 700" at bounding box center [278, 346] width 170 height 22
type input "201 剪髮(201)"
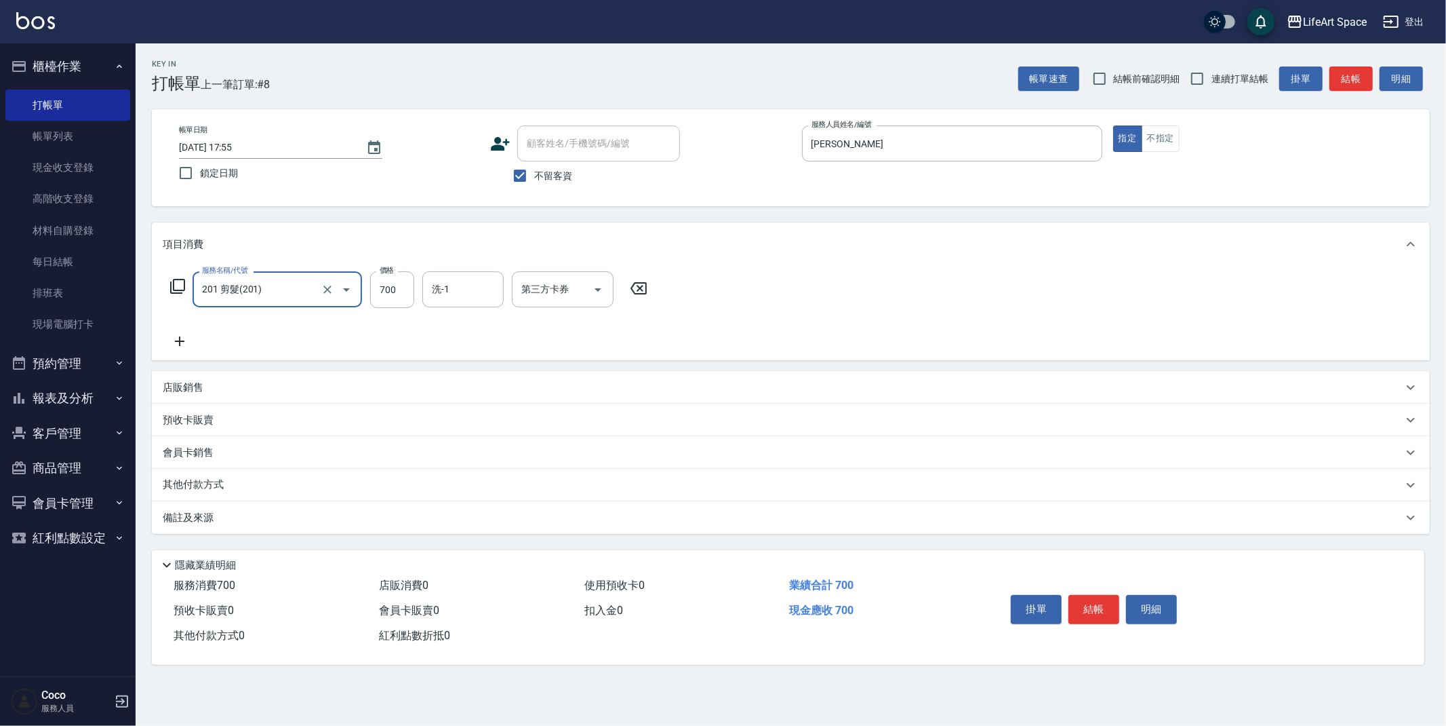
click at [448, 287] on input "洗-1" at bounding box center [463, 289] width 69 height 24
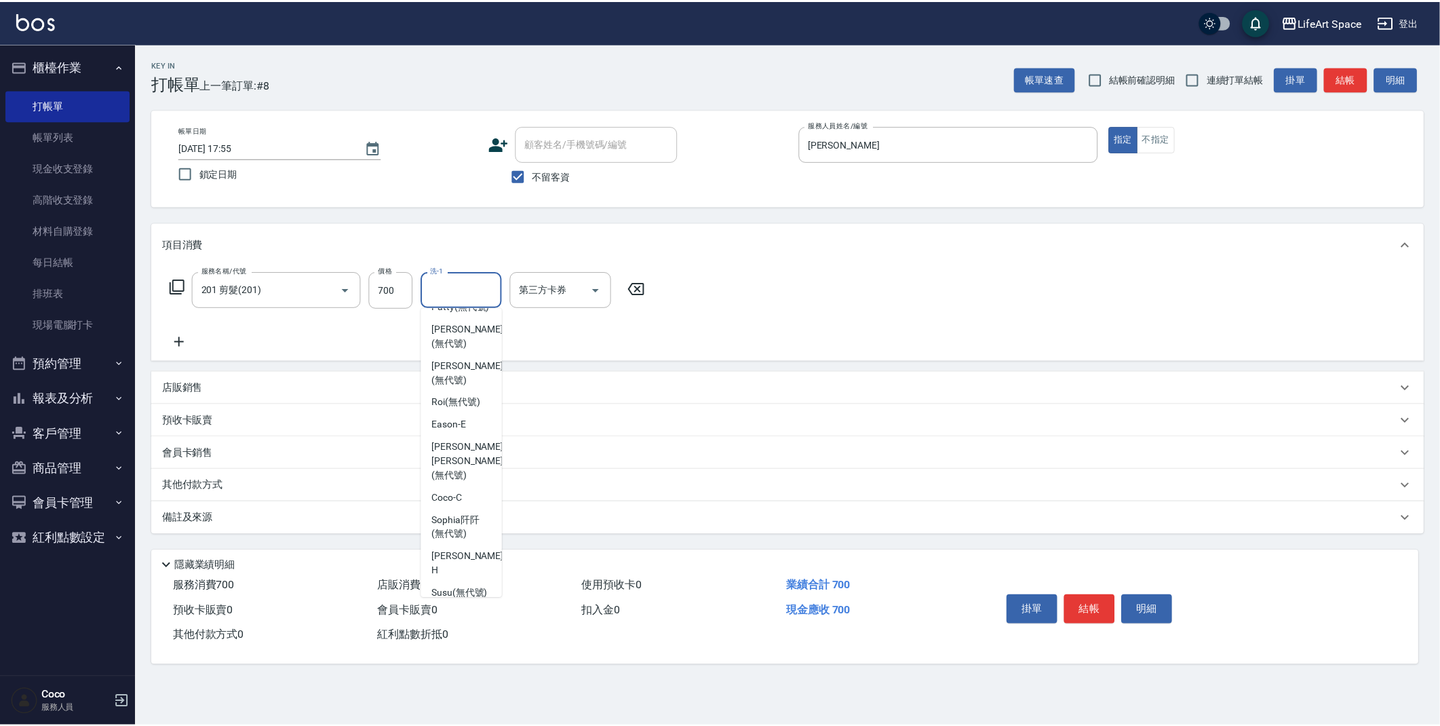
scroll to position [190, 0]
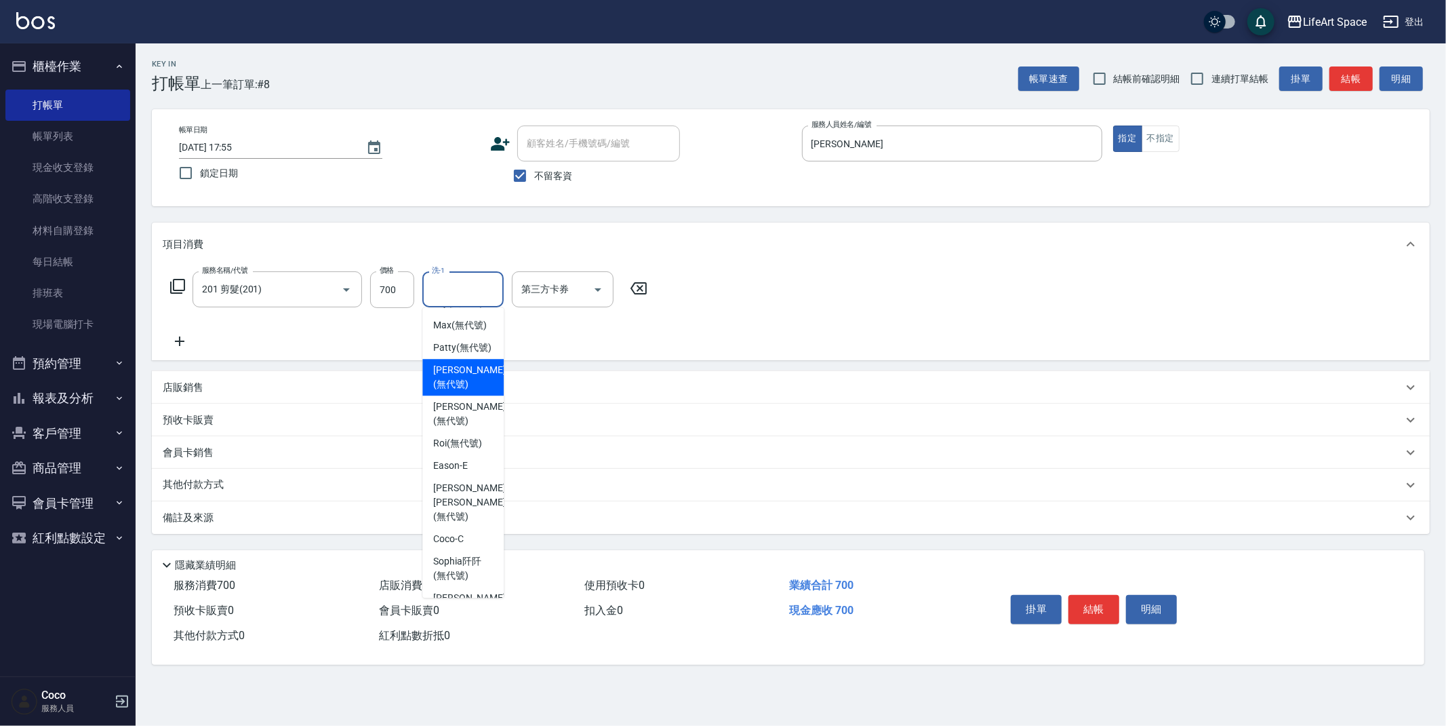
click at [456, 376] on span "[PERSON_NAME] (無代號)" at bounding box center [469, 377] width 72 height 28
type input "[PERSON_NAME](無代號)"
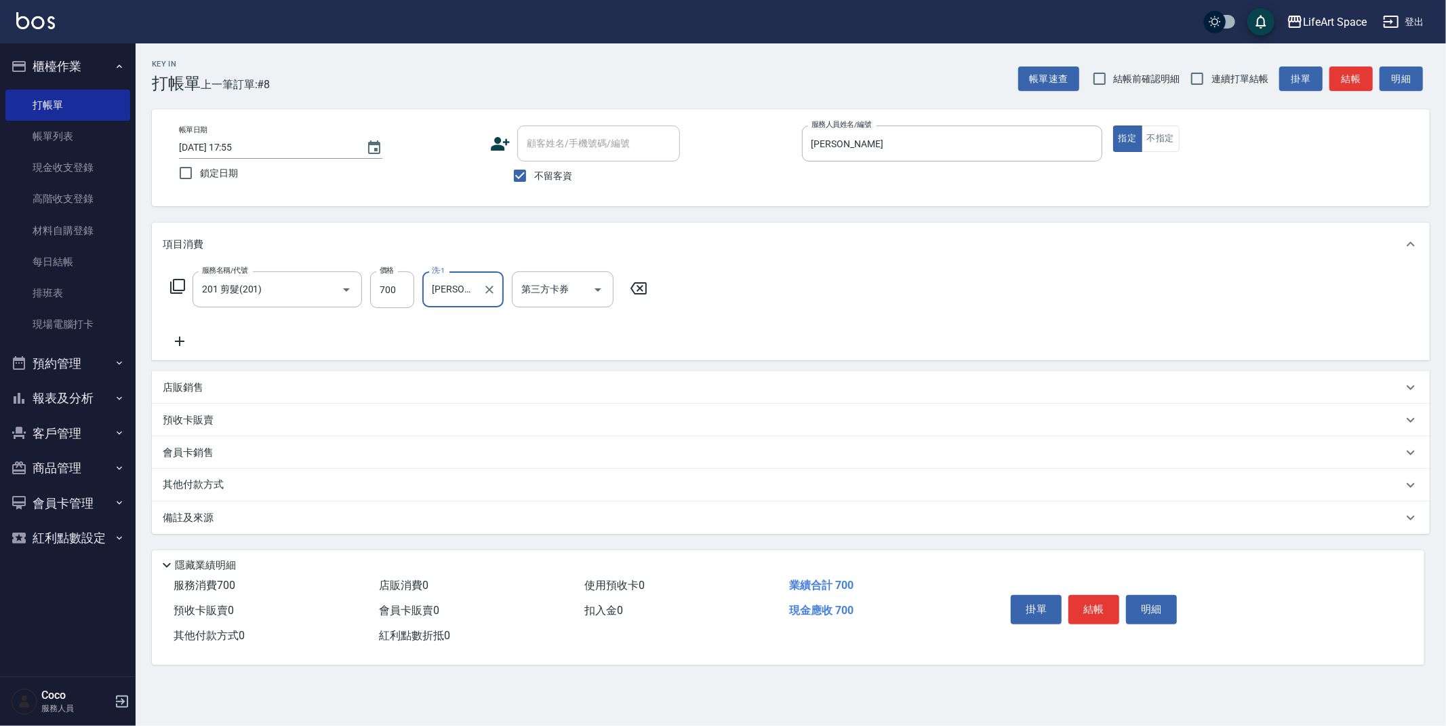
click at [317, 521] on div "備註及來源" at bounding box center [783, 518] width 1240 height 14
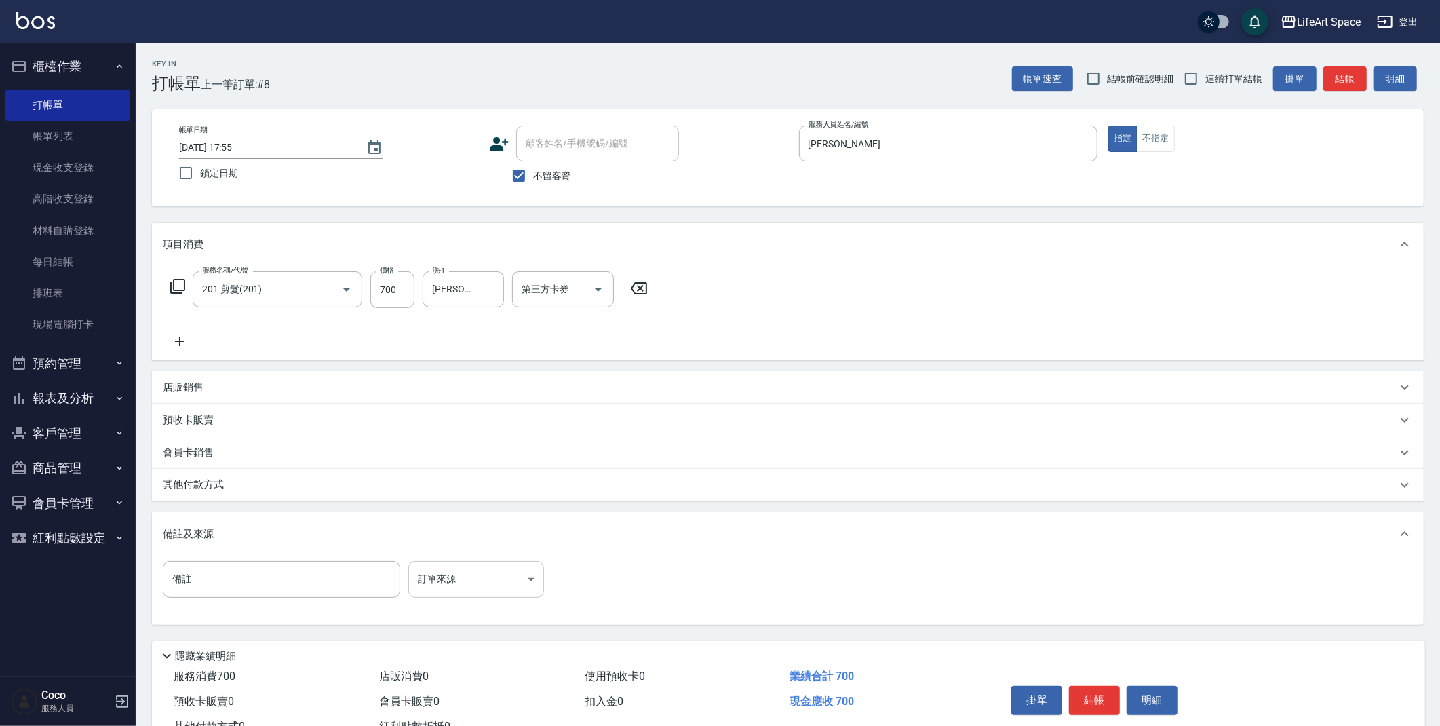
click at [449, 571] on body "LifeArt Space 登出 櫃檯作業 打帳單 帳單列表 現金收支登錄 高階收支登錄 材料自購登錄 每日結帳 排班表 現場電腦打卡 預約管理 預約管理 單…" at bounding box center [720, 386] width 1440 height 772
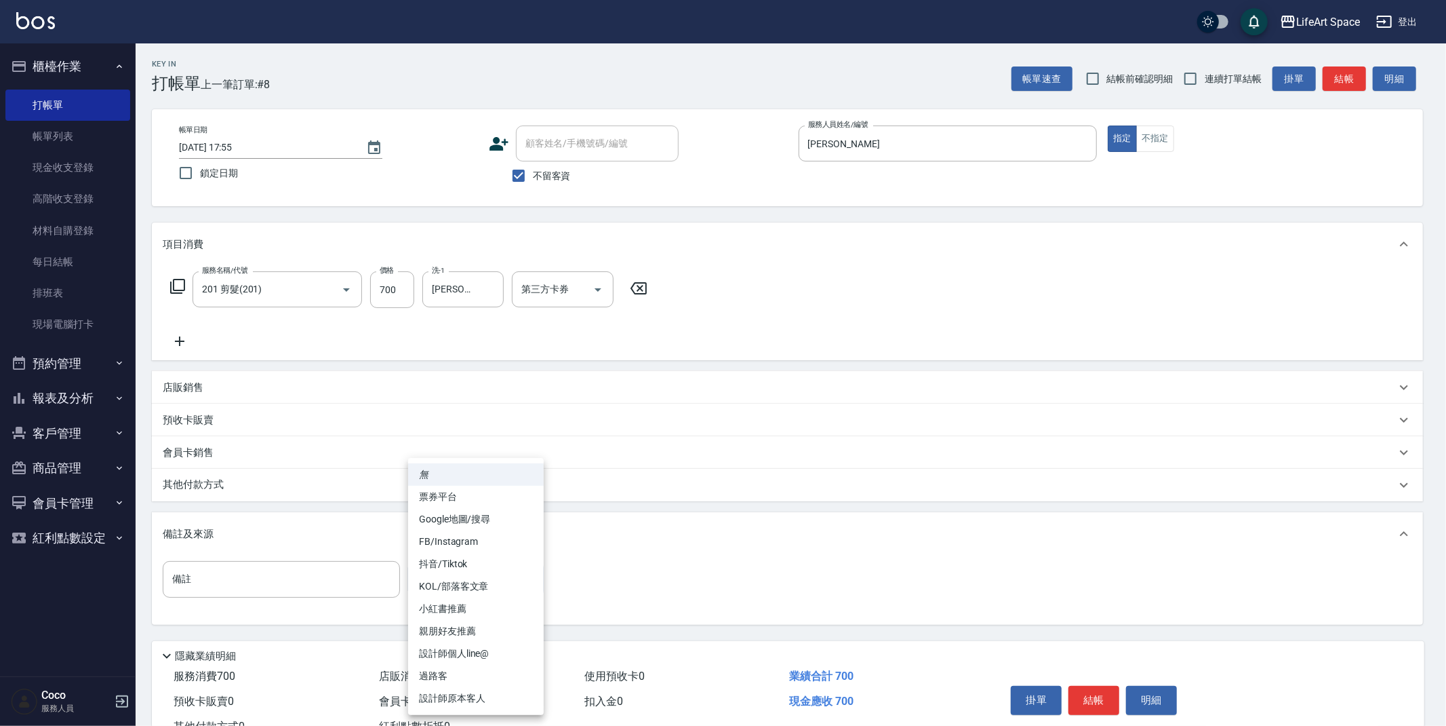
click at [466, 690] on li "設計師原本客人" at bounding box center [476, 698] width 136 height 22
type input "設計師原本客人"
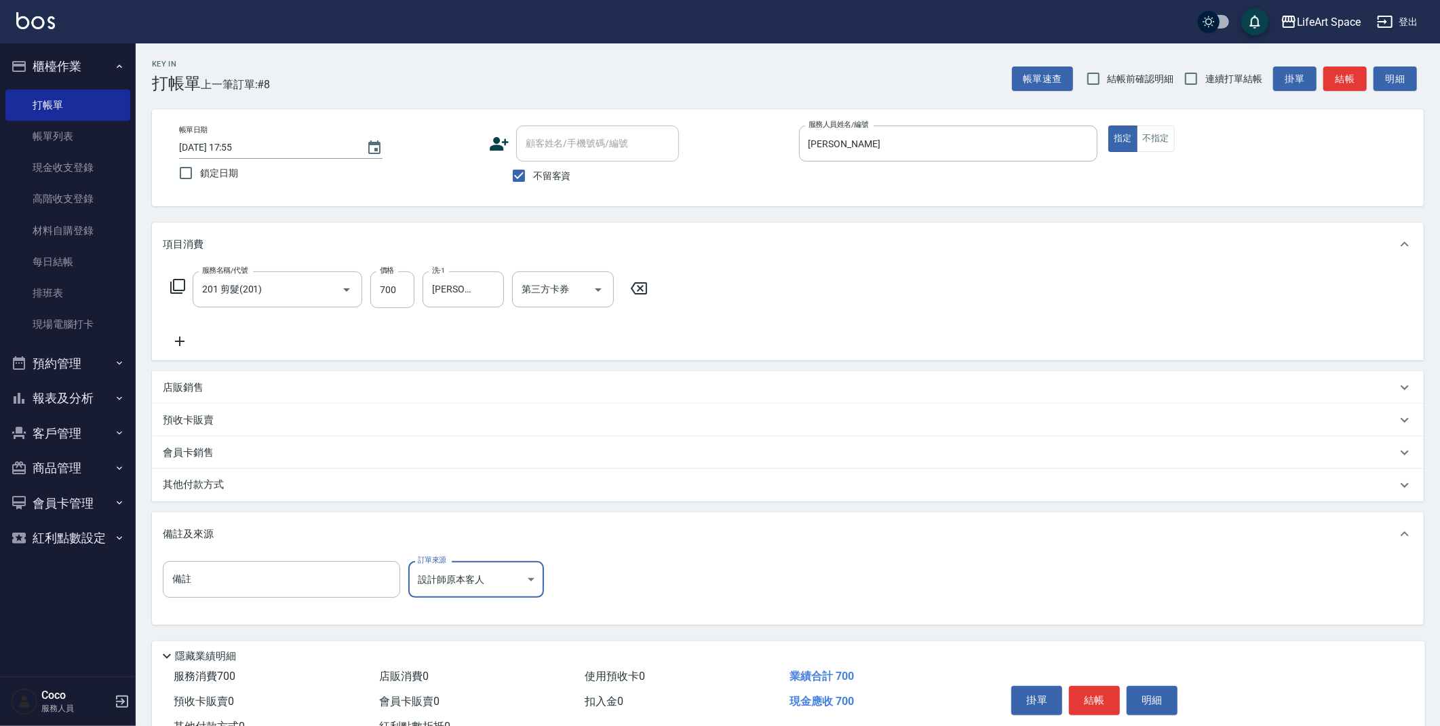
click at [1096, 706] on button "結帳" at bounding box center [1094, 700] width 51 height 28
